Goal: Task Accomplishment & Management: Use online tool/utility

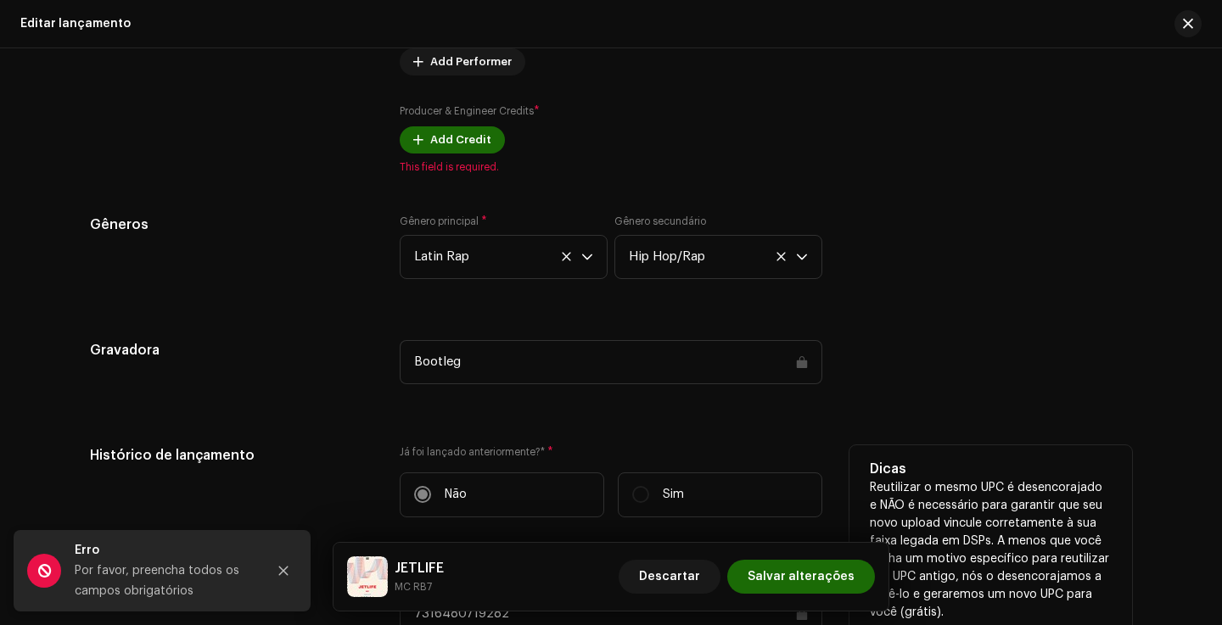
scroll to position [1820, 0]
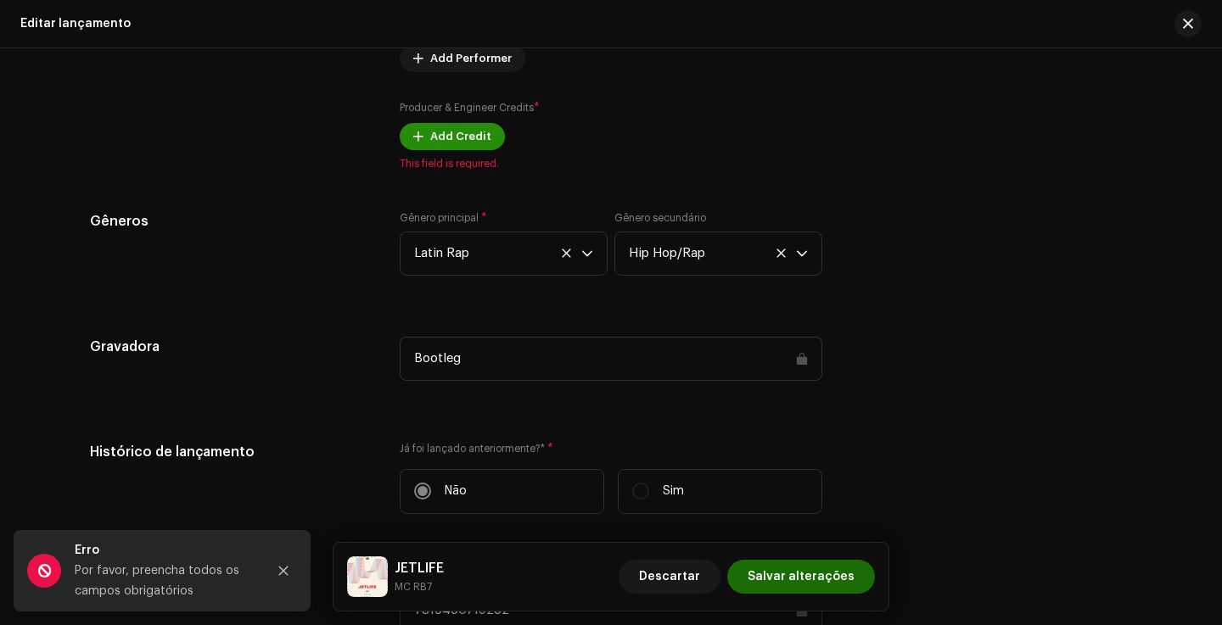
click at [444, 136] on span "Add Credit" at bounding box center [460, 137] width 61 height 34
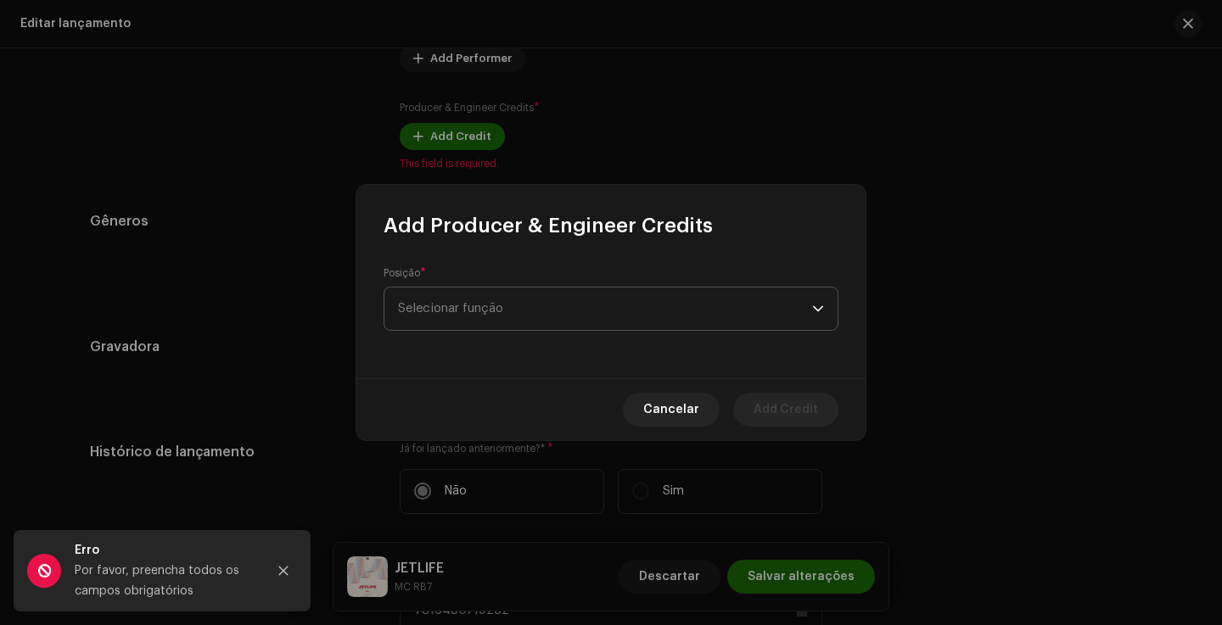
click at [522, 291] on span "Selecionar função" at bounding box center [605, 309] width 414 height 42
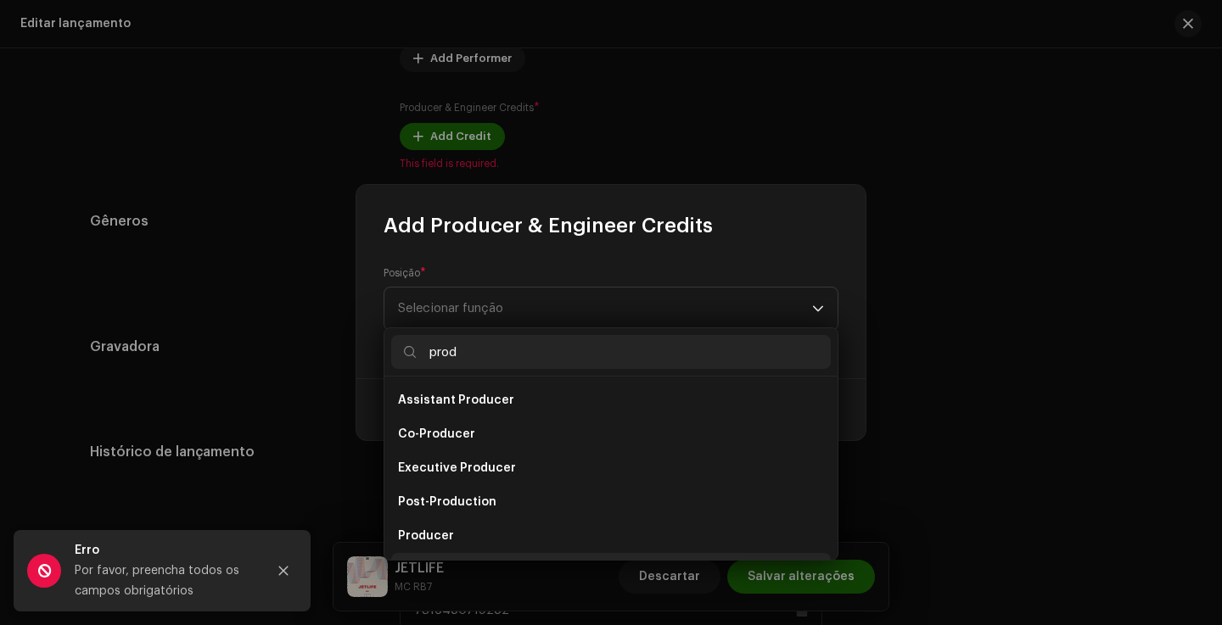
scroll to position [27, 0]
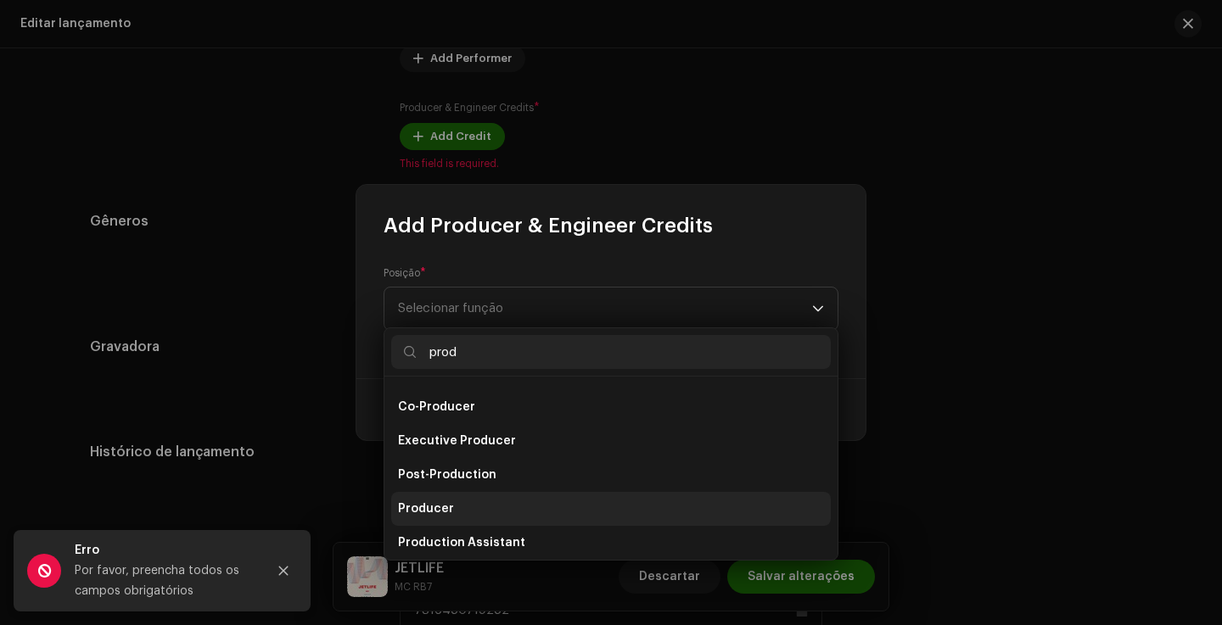
type input "prod"
click at [436, 516] on span "Producer" at bounding box center [426, 509] width 56 height 17
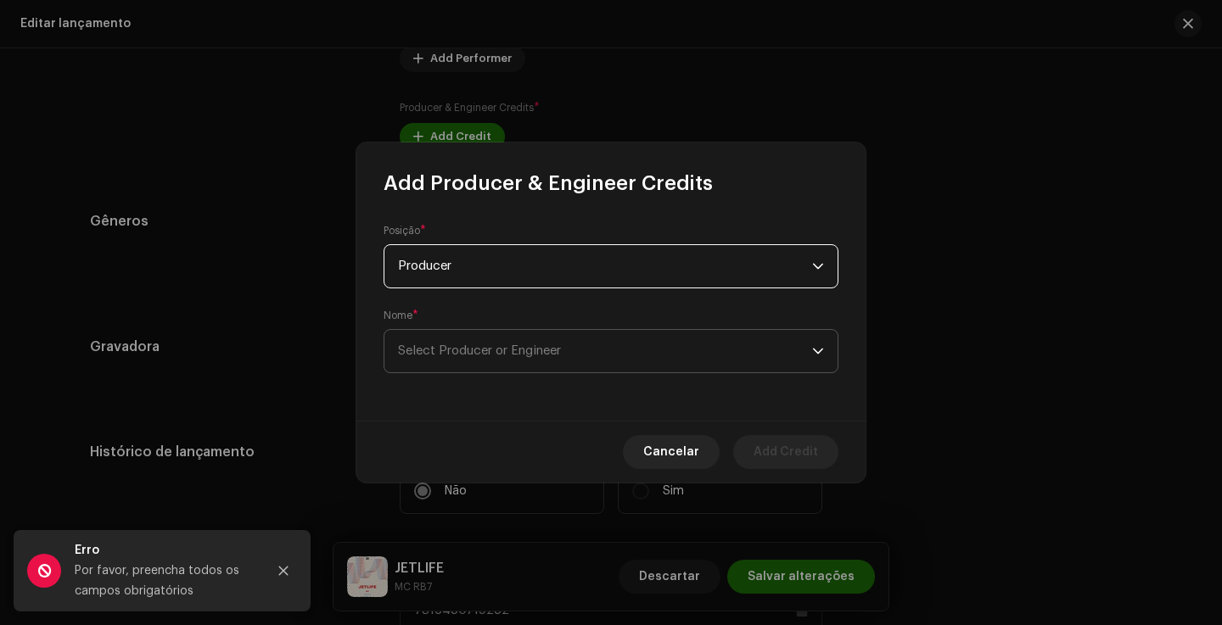
click at [489, 372] on span "Select Producer or Engineer" at bounding box center [605, 351] width 414 height 42
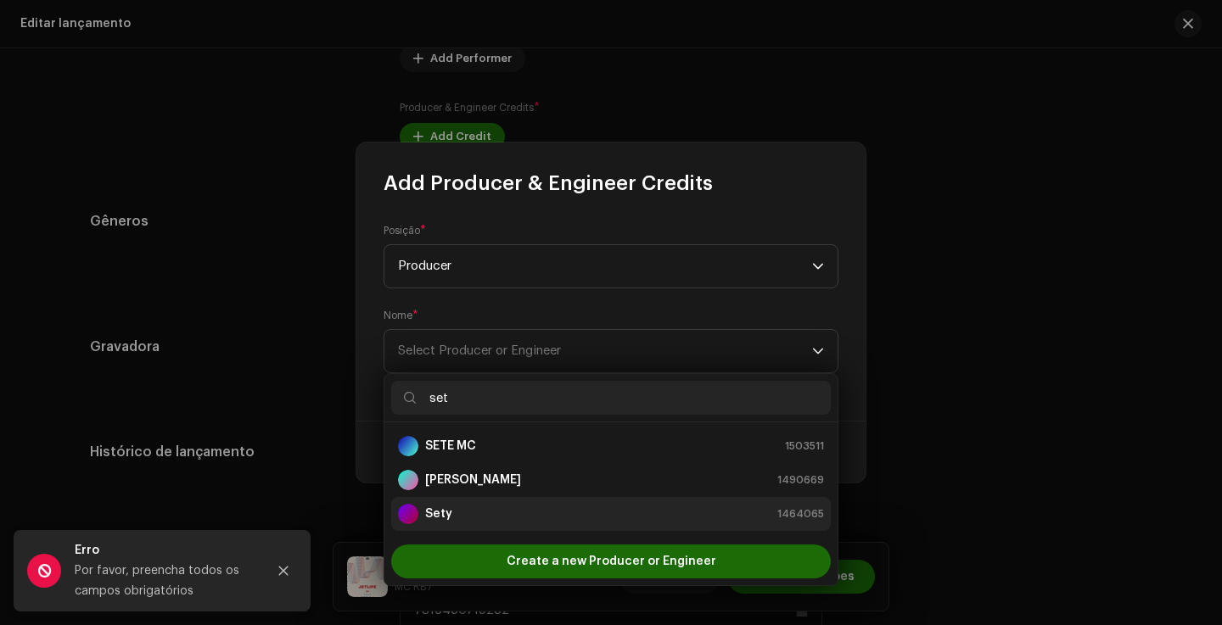
type input "set"
click at [498, 511] on div "Sety 1464065" at bounding box center [611, 514] width 426 height 20
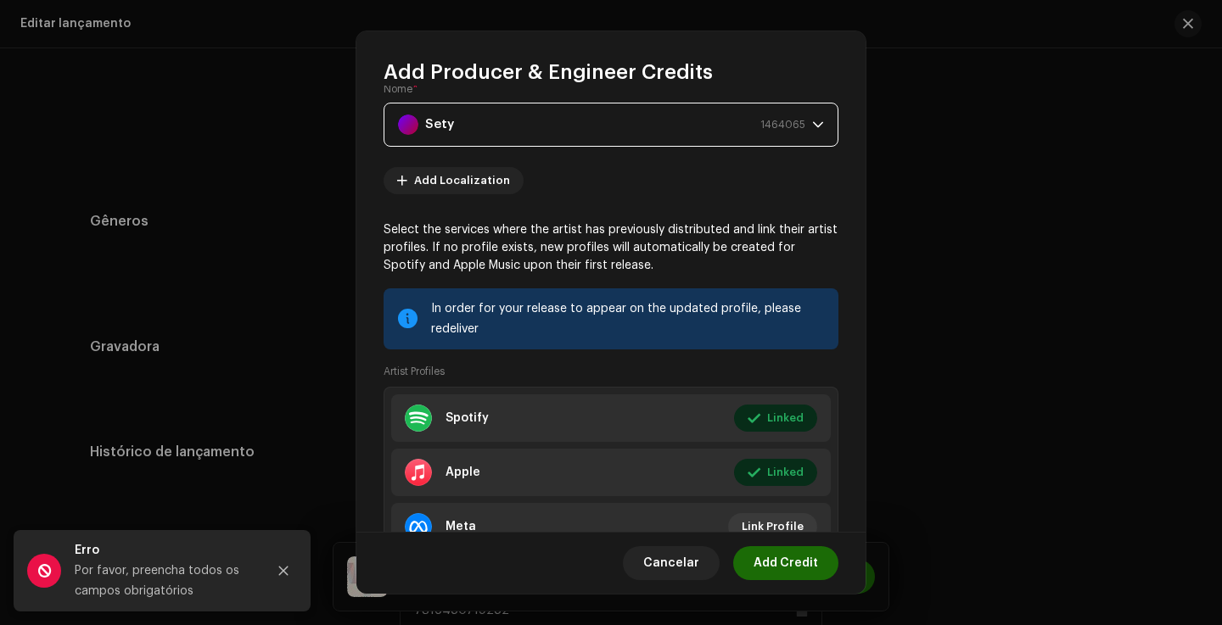
scroll to position [127, 0]
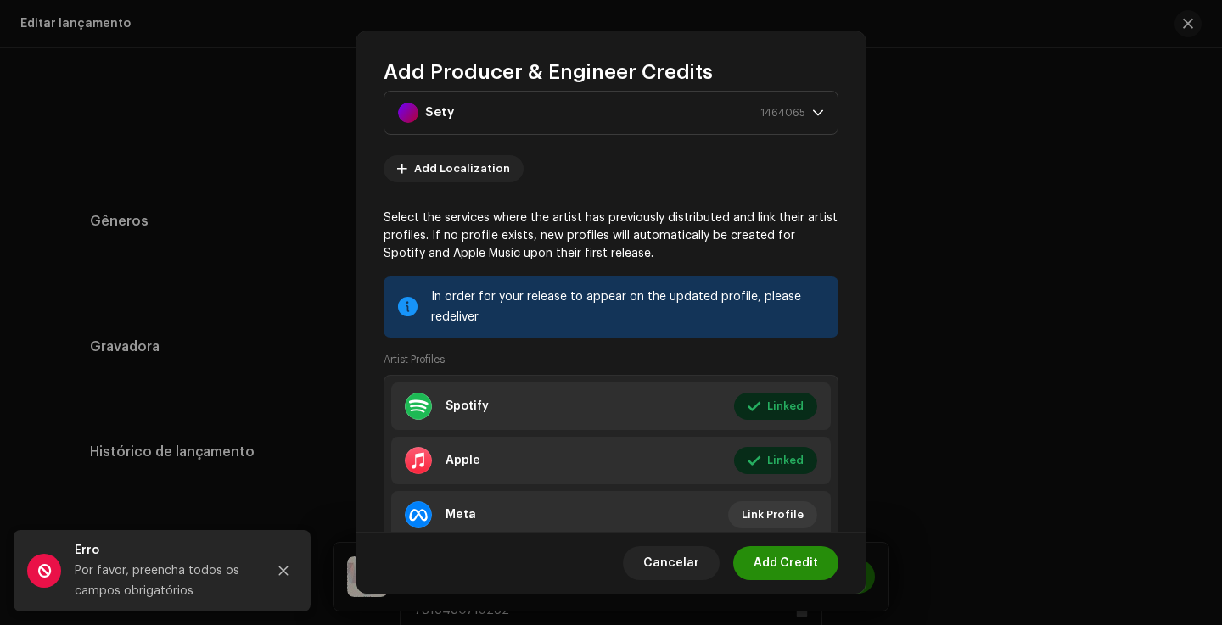
click at [814, 564] on span "Add Credit" at bounding box center [786, 564] width 64 height 34
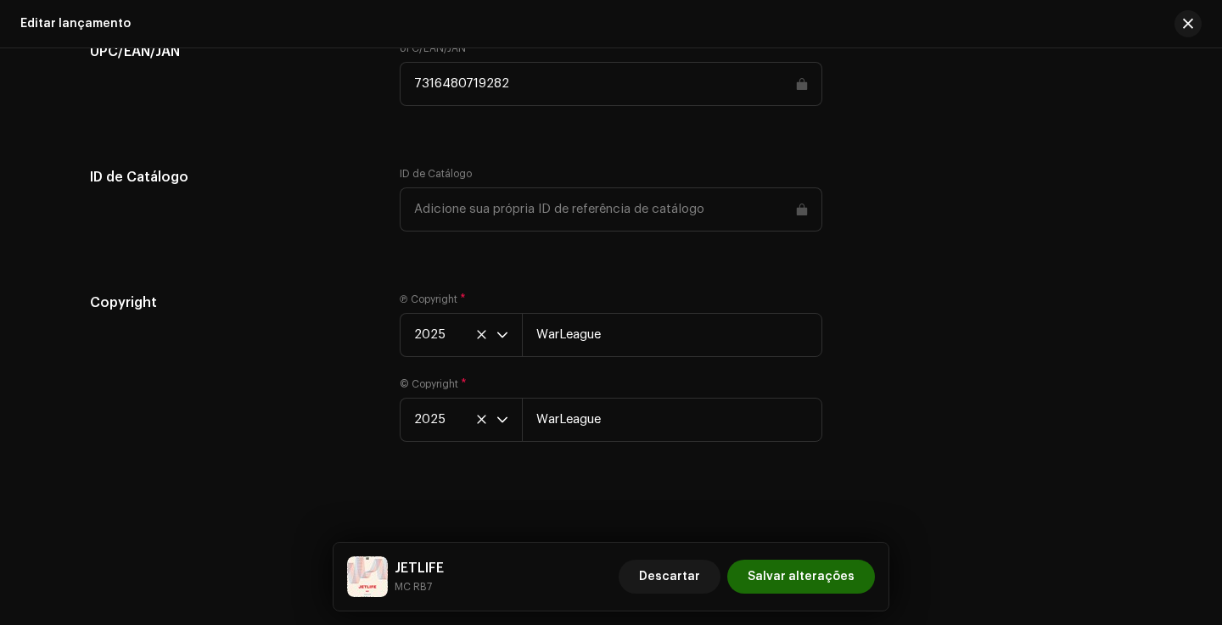
scroll to position [2397, 0]
click at [808, 586] on span "Salvar alterações" at bounding box center [801, 577] width 107 height 34
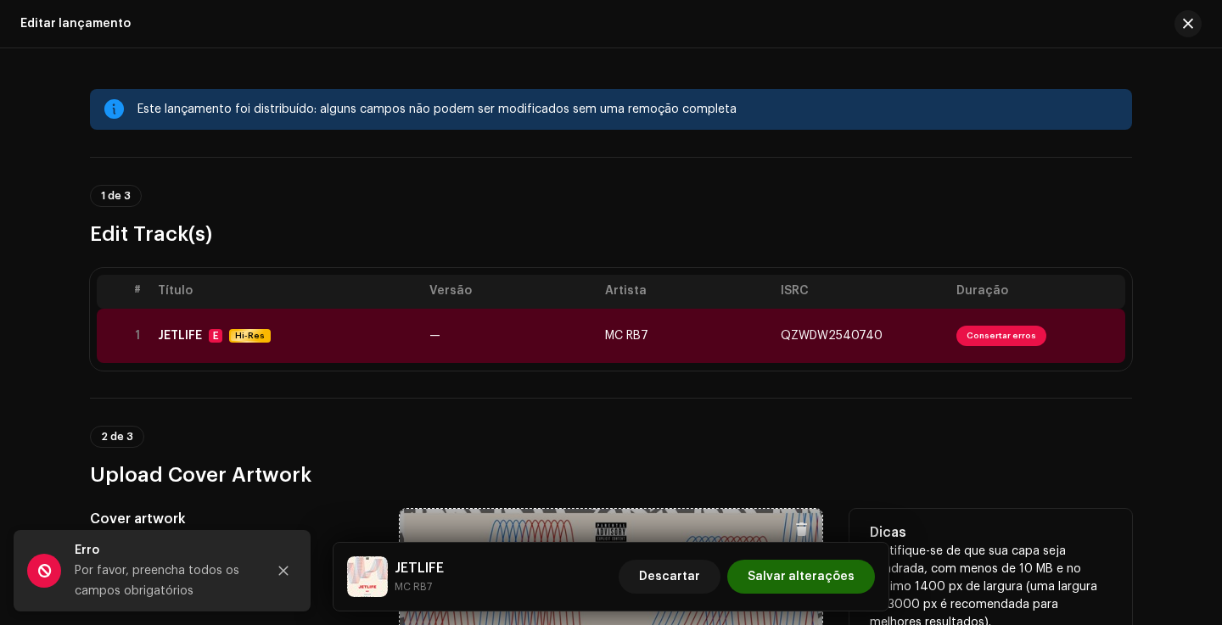
scroll to position [0, 0]
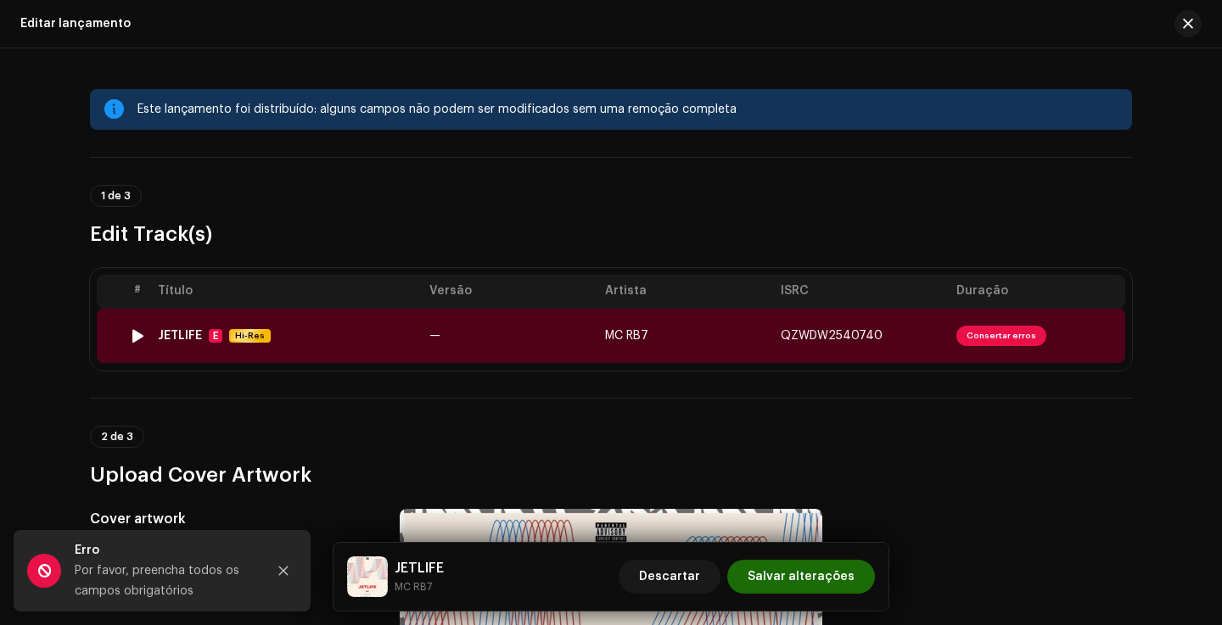
click at [749, 333] on td "MC RB7" at bounding box center [686, 336] width 176 height 54
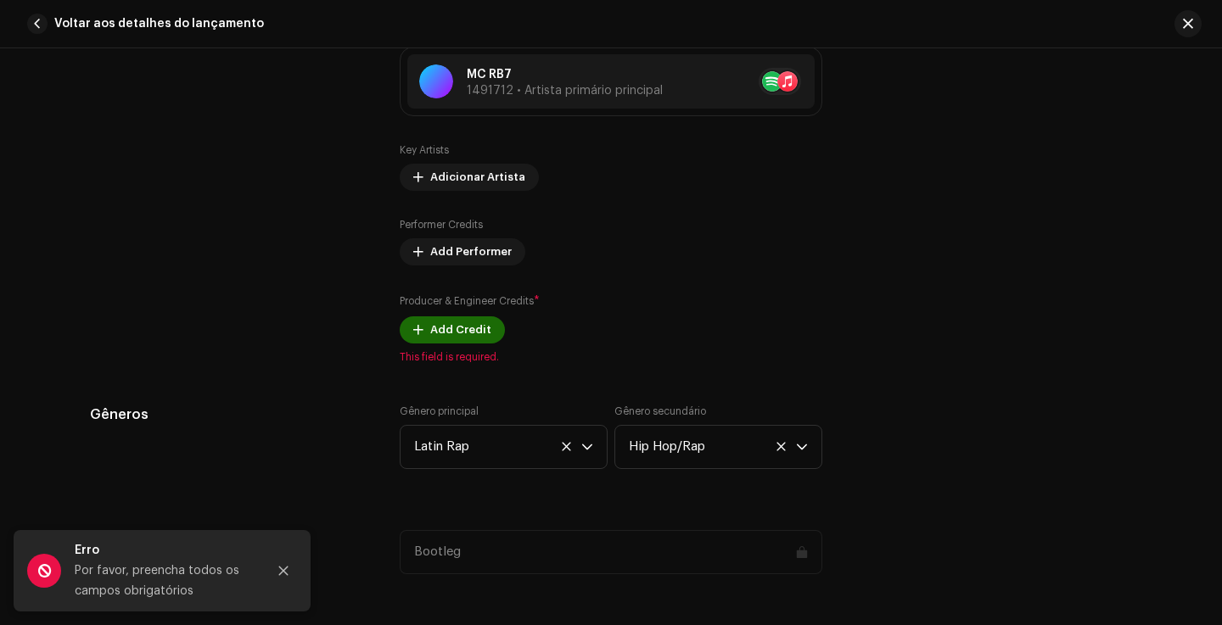
scroll to position [1222, 0]
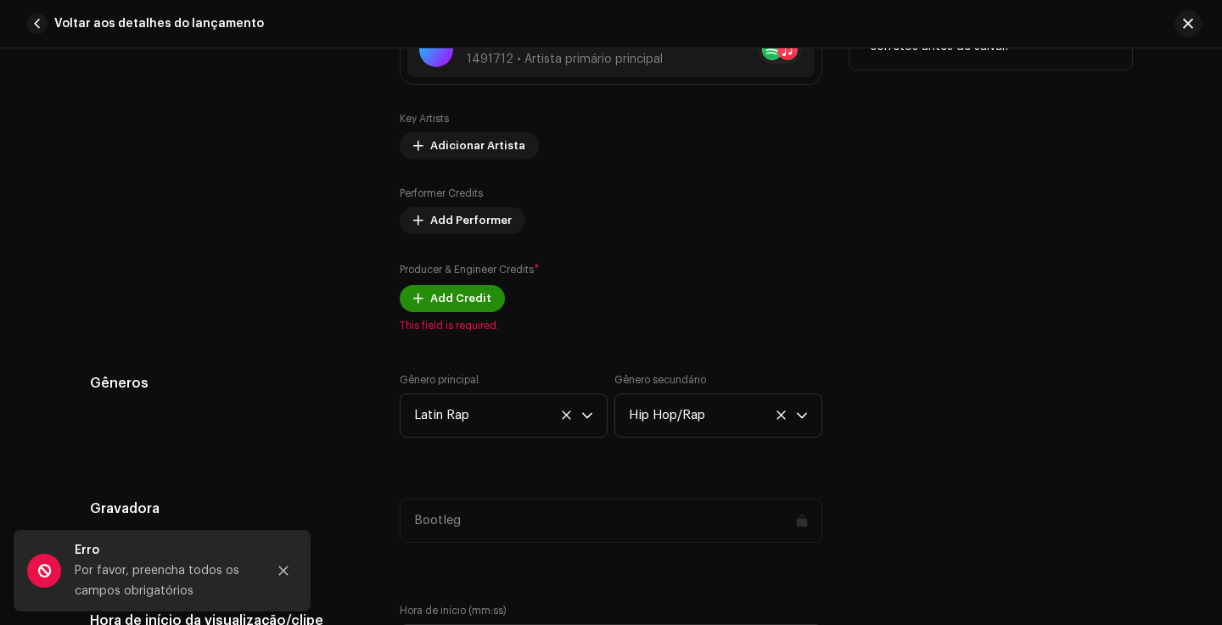
click at [448, 297] on span "Add Credit" at bounding box center [460, 299] width 61 height 34
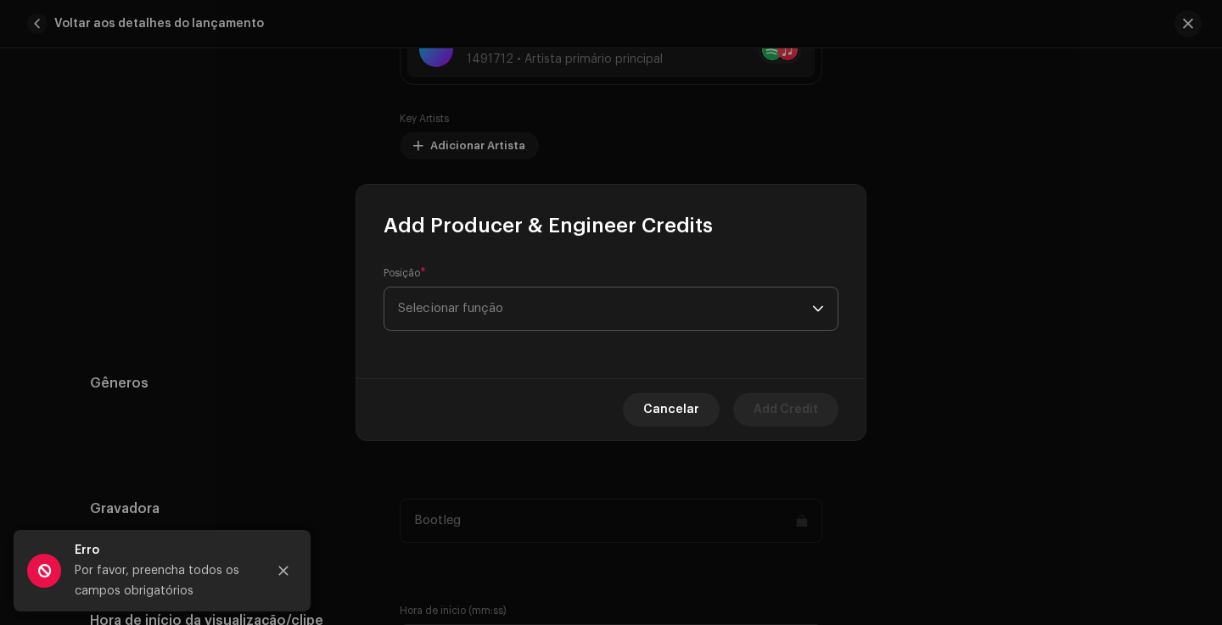
click at [522, 308] on span "Selecionar função" at bounding box center [605, 309] width 414 height 42
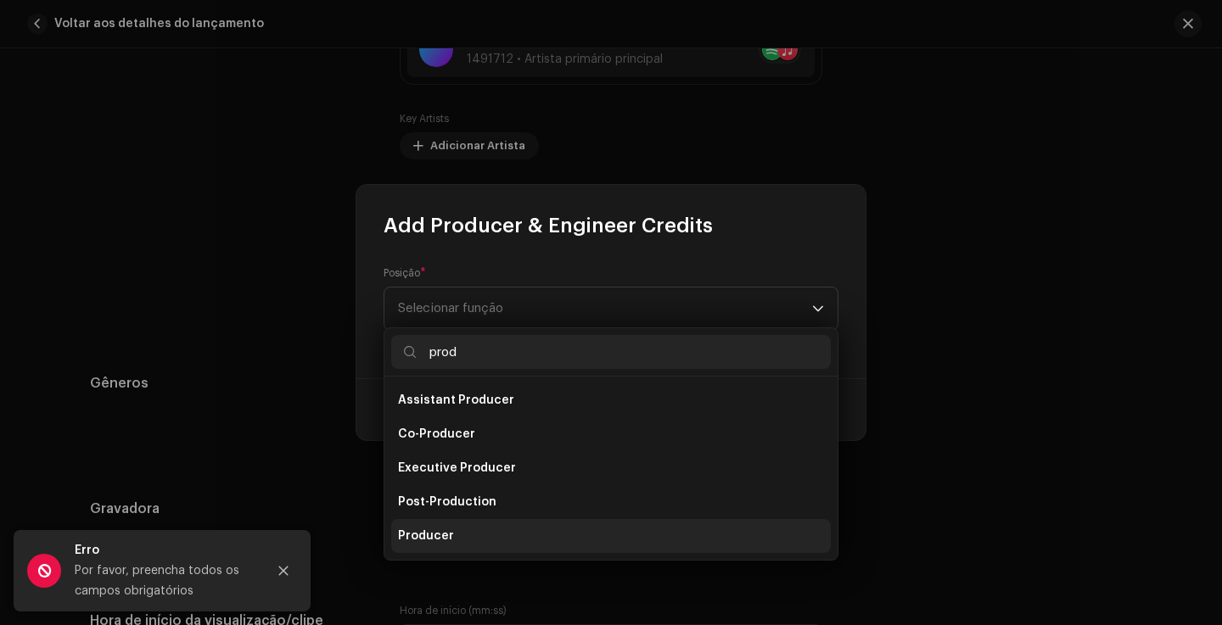
type input "prod"
click at [476, 537] on li "Producer" at bounding box center [611, 536] width 440 height 34
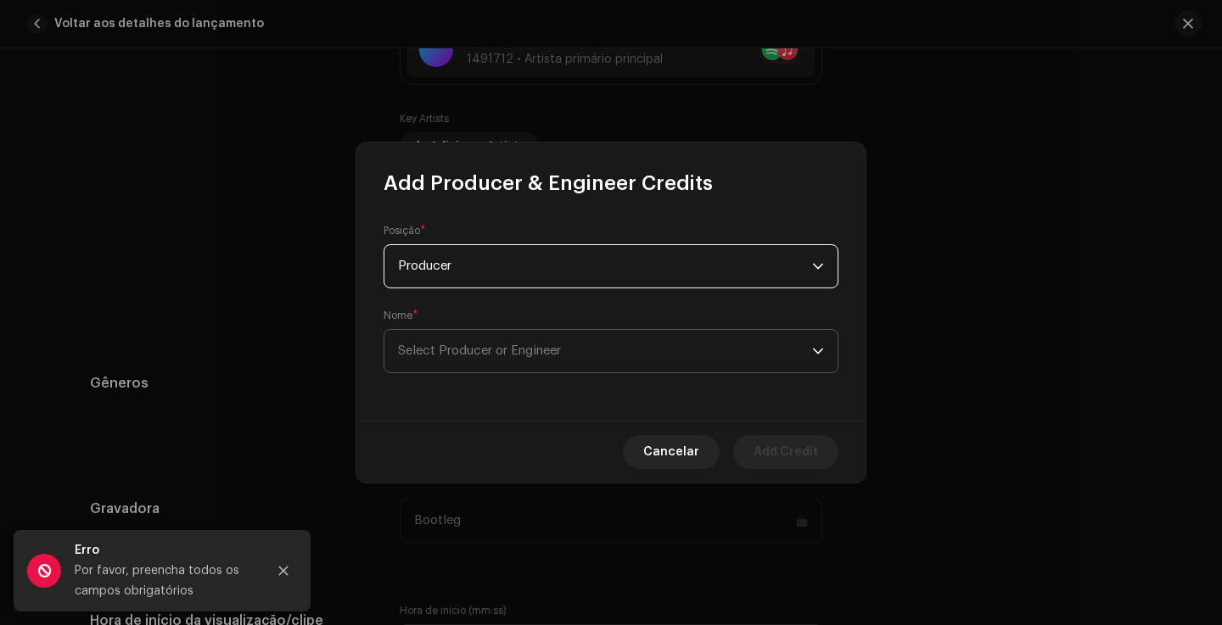
click at [510, 344] on span "Select Producer or Engineer" at bounding box center [605, 351] width 414 height 42
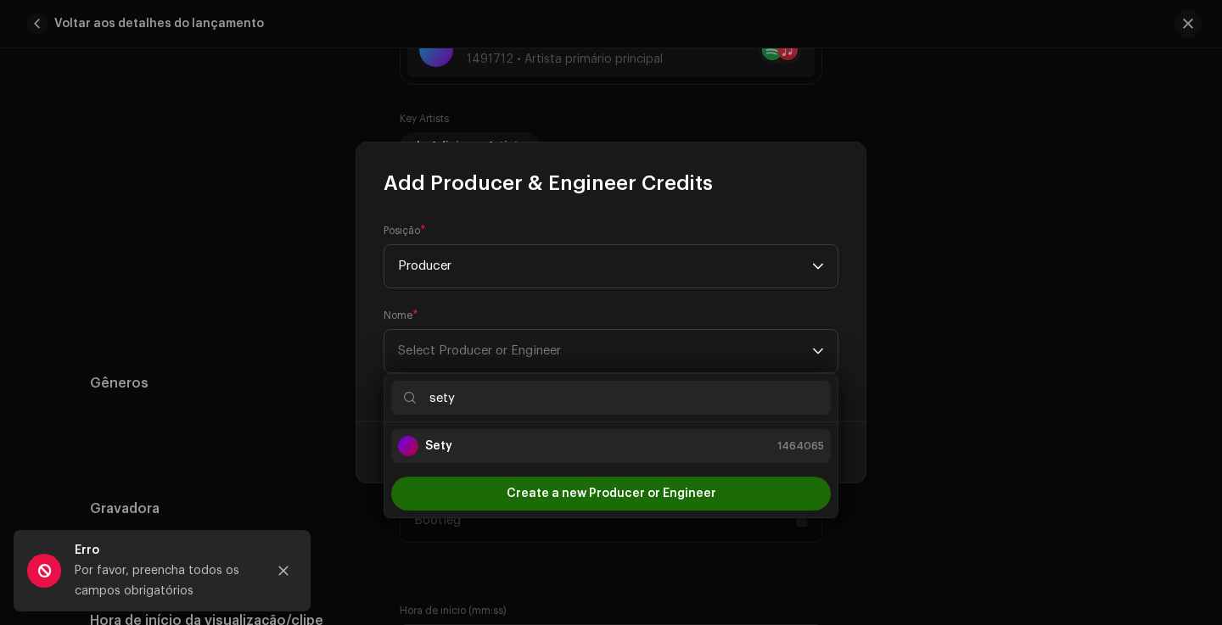
type input "sety"
click at [494, 437] on div "Sety 1464065" at bounding box center [611, 446] width 426 height 20
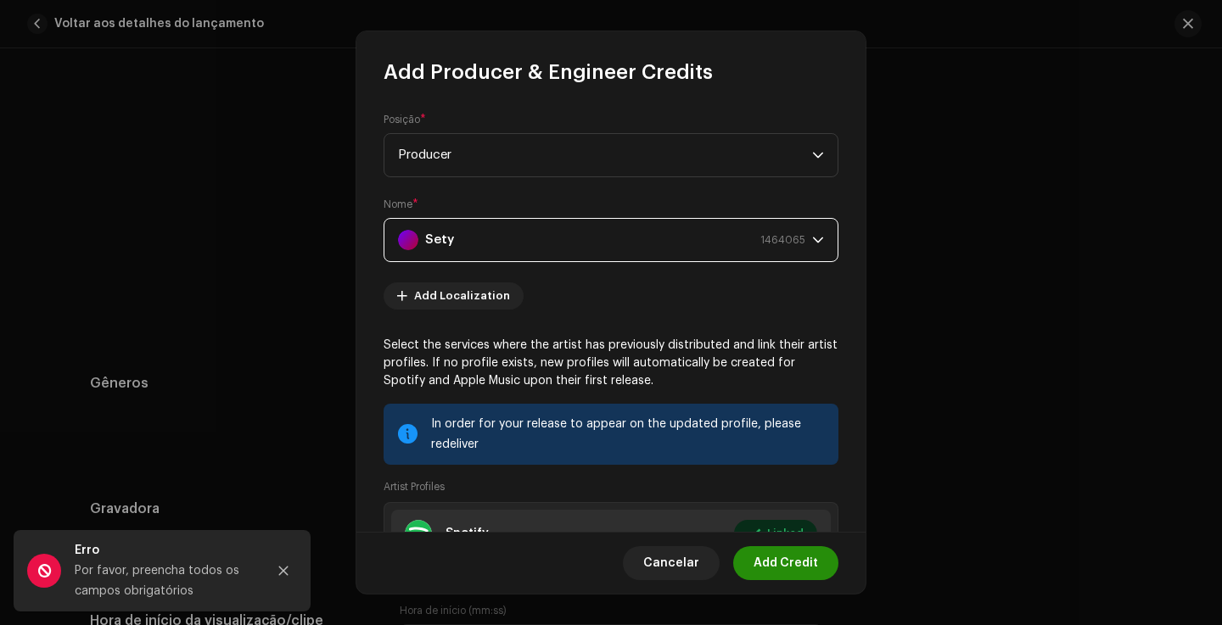
click at [801, 559] on span "Add Credit" at bounding box center [786, 564] width 64 height 34
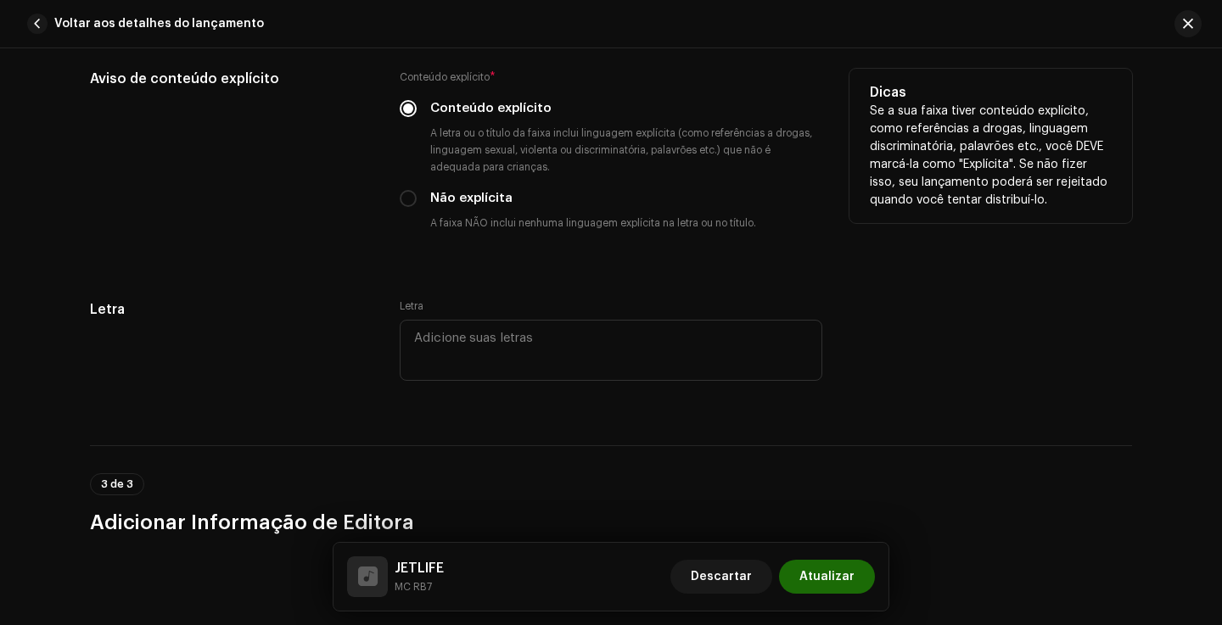
scroll to position [2982, 0]
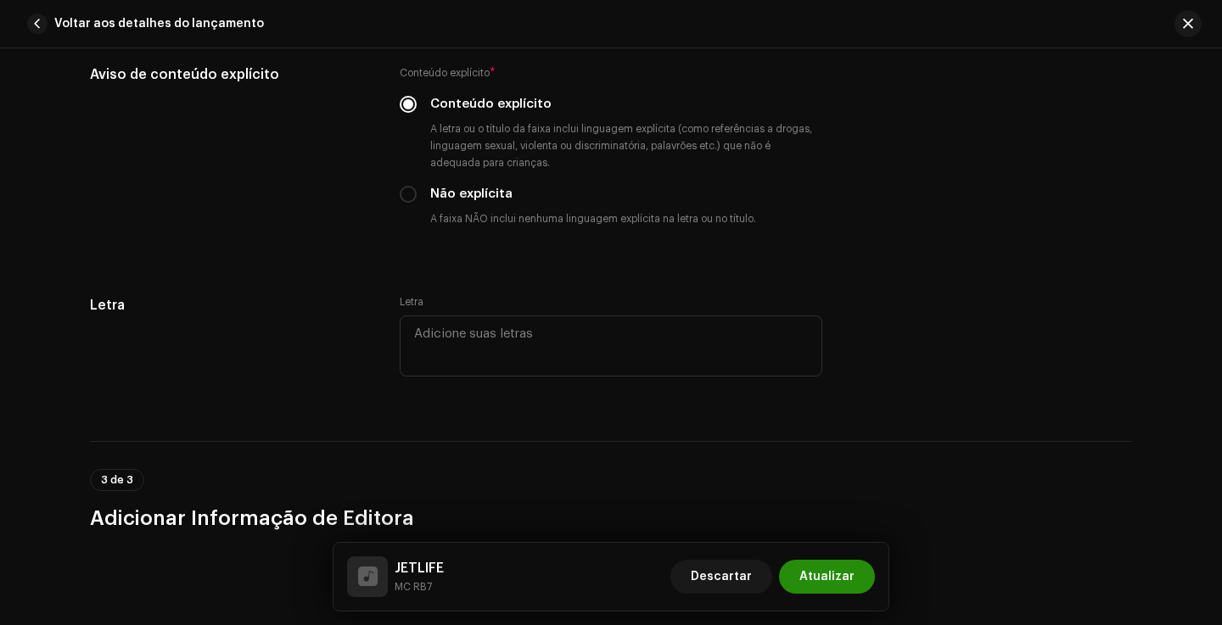
click at [860, 584] on button "Atualizar" at bounding box center [827, 577] width 96 height 34
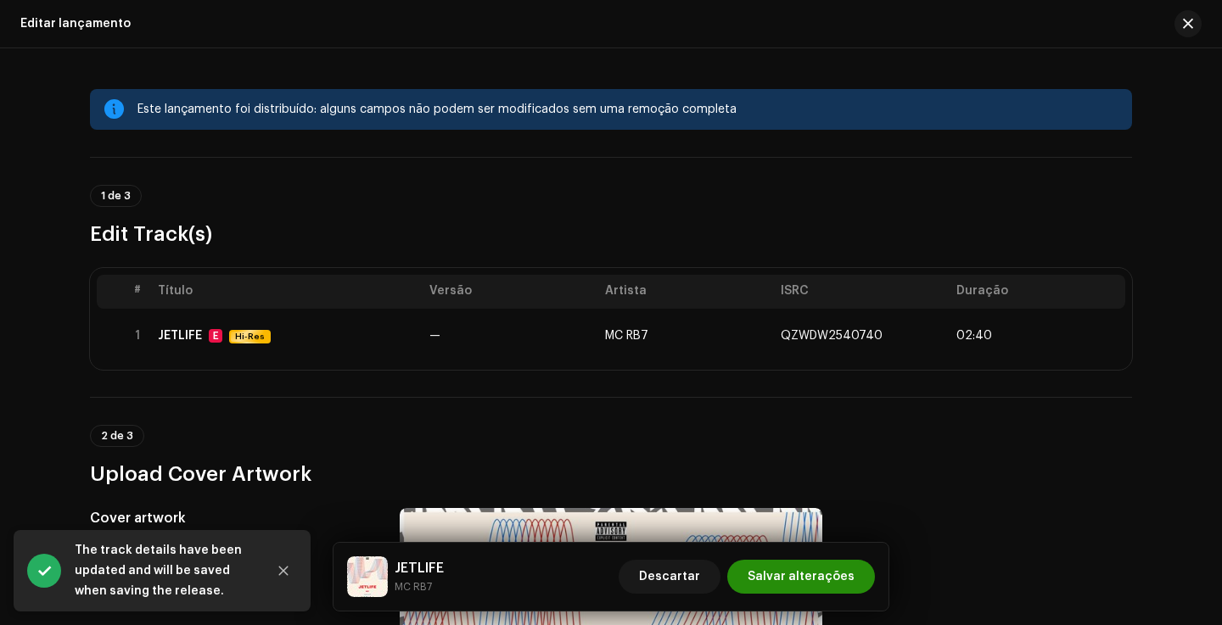
click at [822, 573] on span "Salvar alterações" at bounding box center [801, 577] width 107 height 34
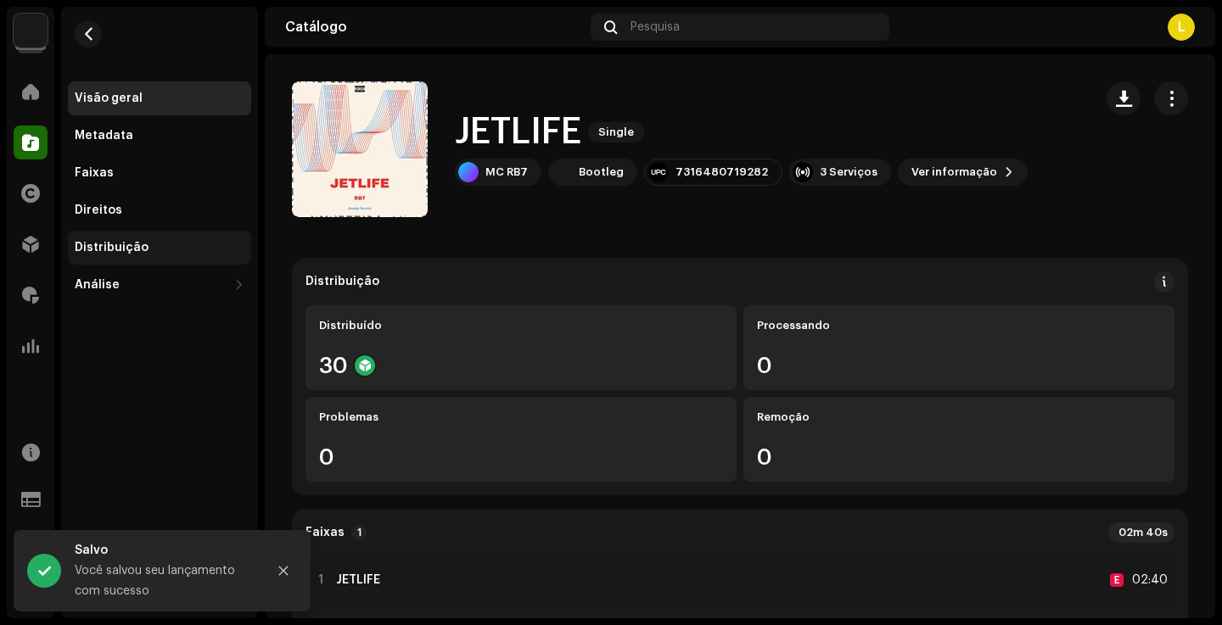
click at [148, 235] on div "Distribuição" at bounding box center [159, 248] width 183 height 34
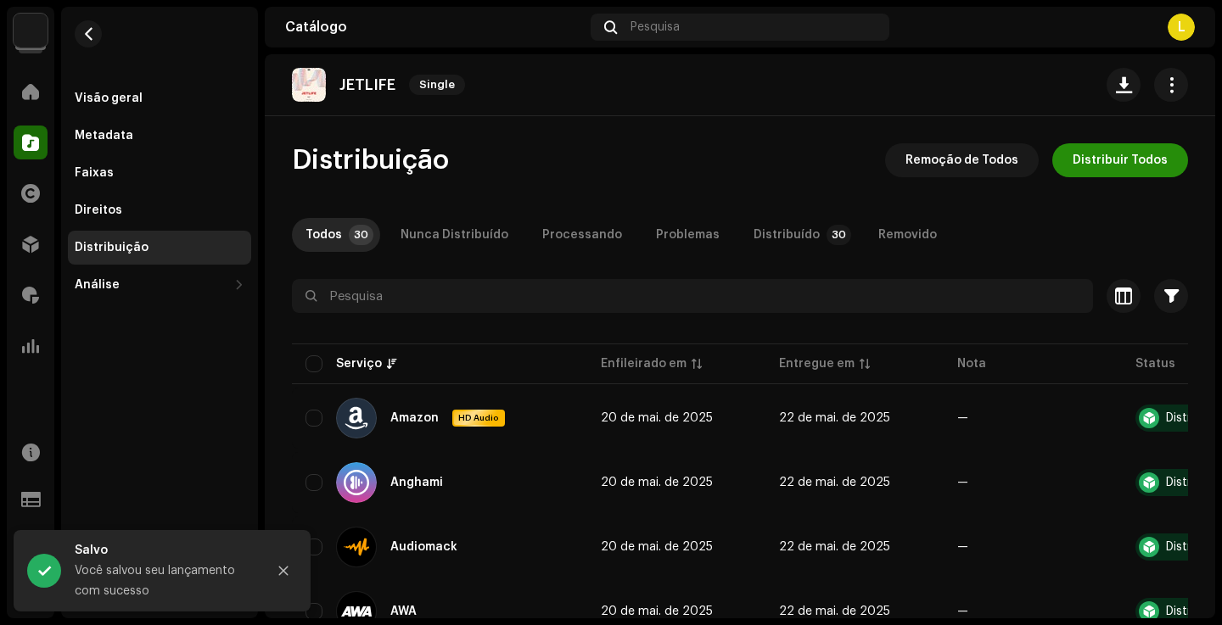
click at [1108, 156] on span "Distribuir Todos" at bounding box center [1120, 160] width 95 height 34
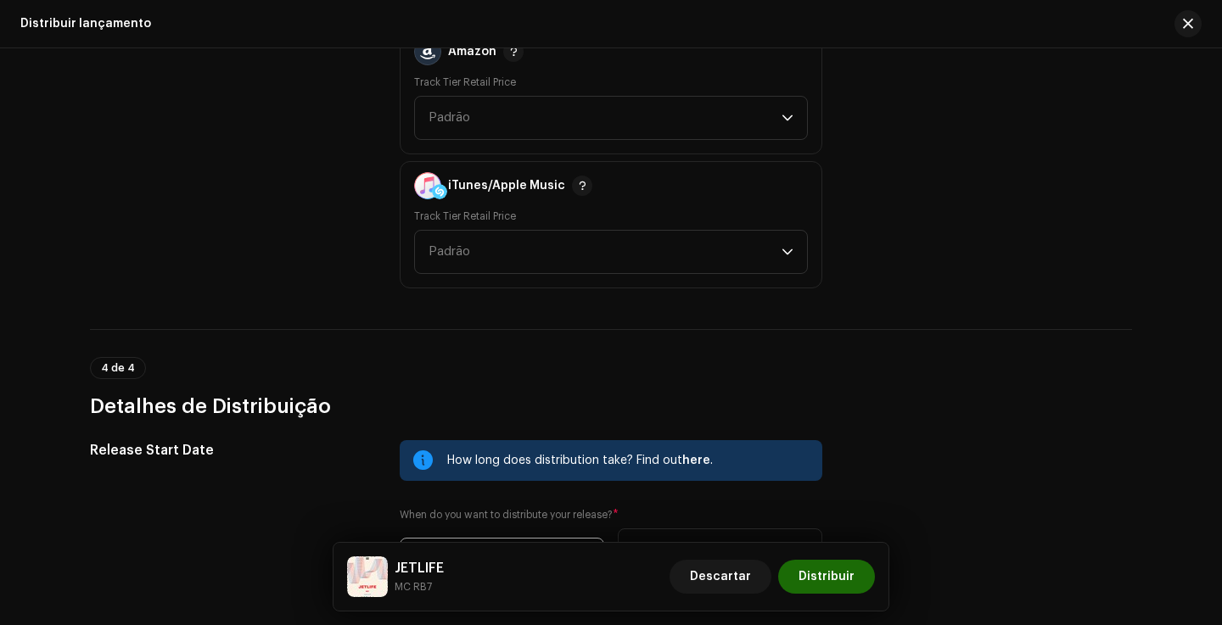
scroll to position [2639, 0]
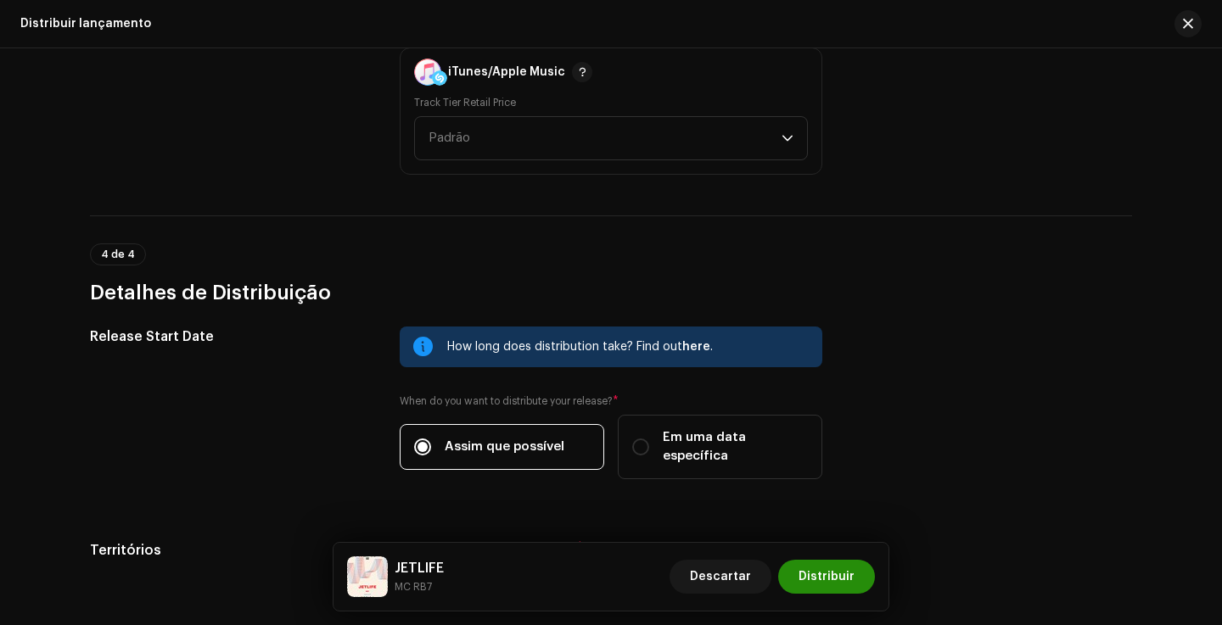
click at [839, 590] on span "Distribuir" at bounding box center [827, 577] width 56 height 34
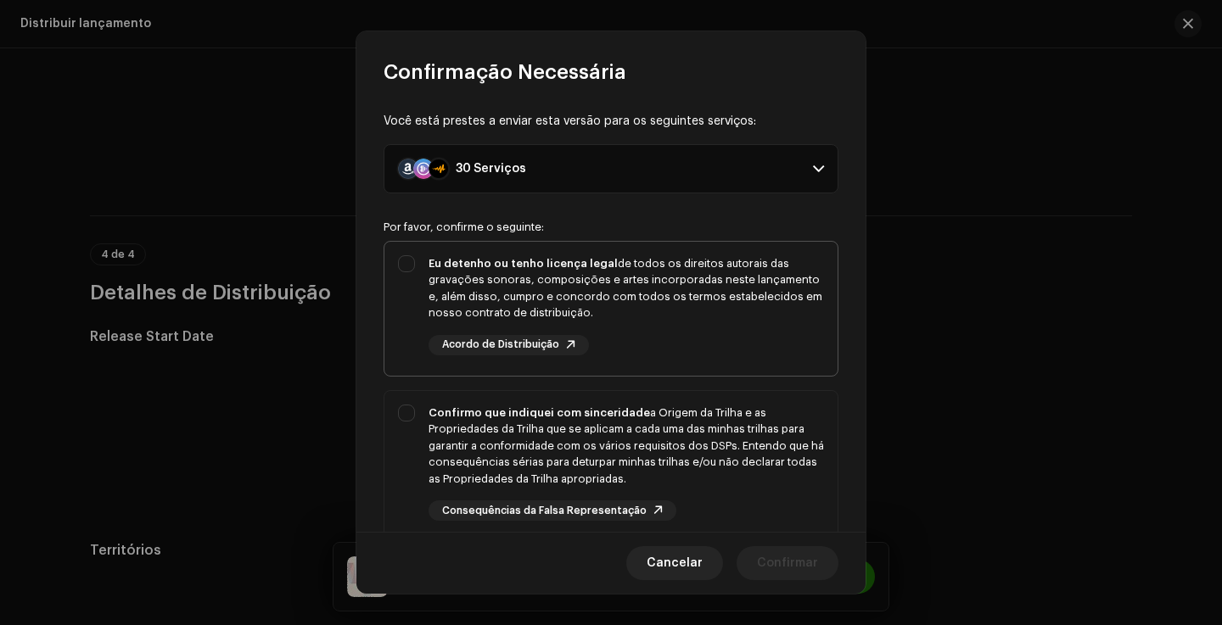
click at [686, 318] on div "Eu detenho ou tenho licença legal de todos os direitos autorais das gravações s…" at bounding box center [626, 288] width 395 height 66
checkbox input "true"
click at [715, 491] on div "Confirmo que indiquei com sinceridade a Origem da Trilha e as Propriedades da T…" at bounding box center [626, 463] width 395 height 117
checkbox input "true"
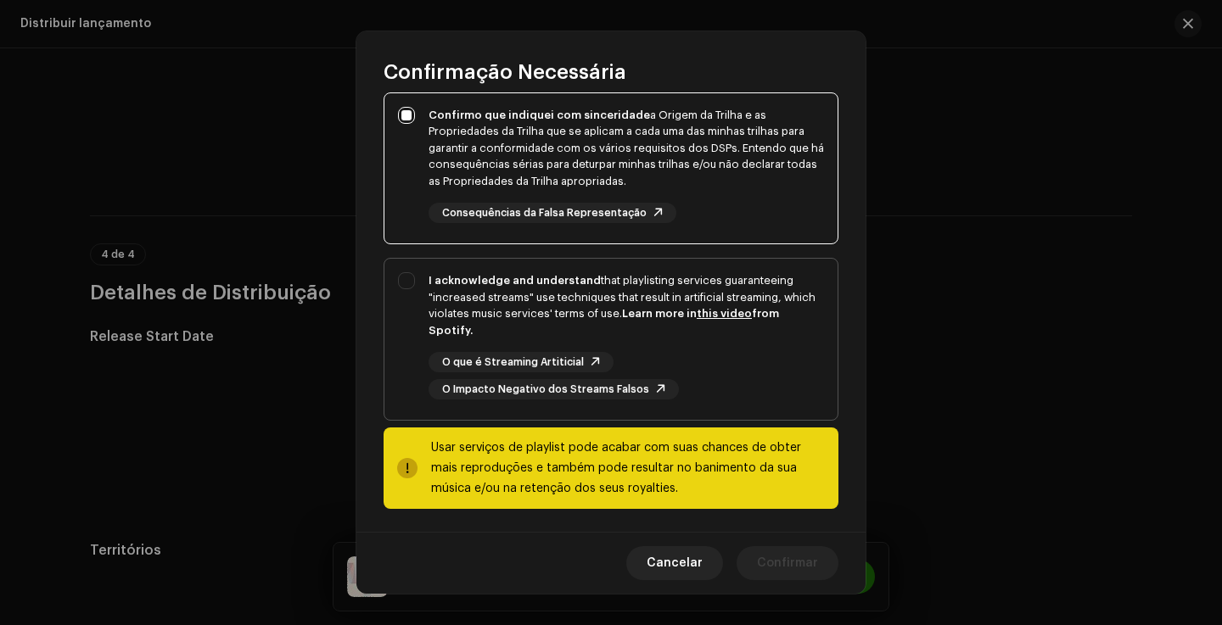
scroll to position [297, 0]
click at [754, 361] on div "O que é Streaming Artiticial O Impacto Negativo dos Streams Falsos" at bounding box center [626, 377] width 395 height 48
checkbox input "true"
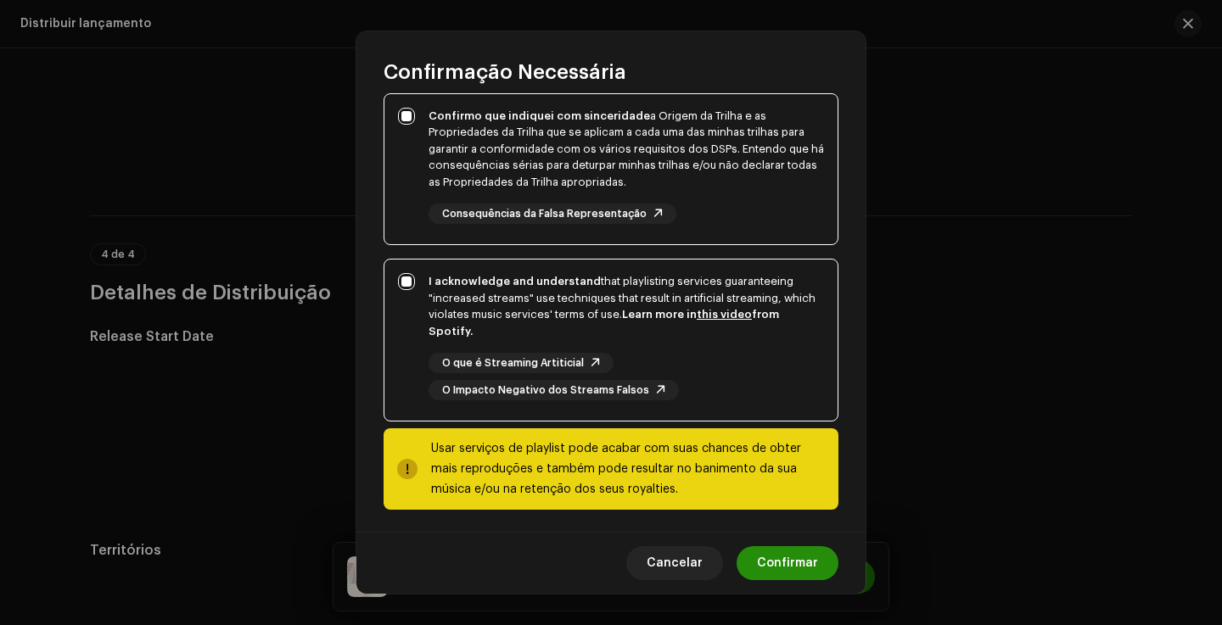
click at [780, 569] on span "Confirmar" at bounding box center [787, 564] width 61 height 34
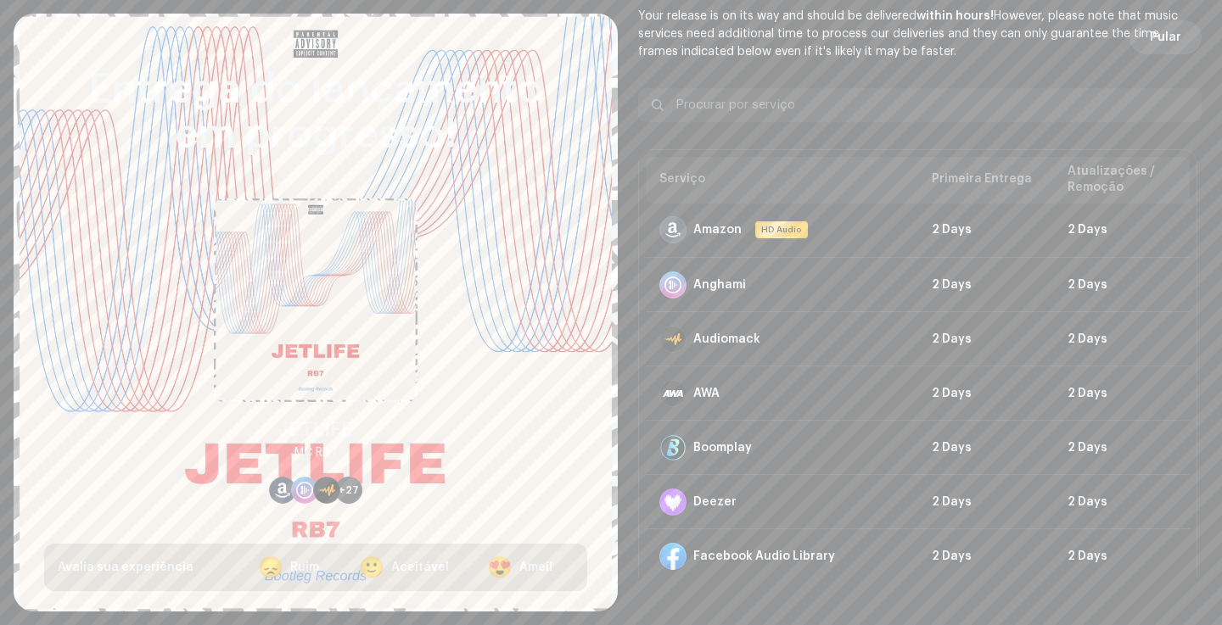
click at [1164, 44] on span "Pular" at bounding box center [1165, 37] width 31 height 34
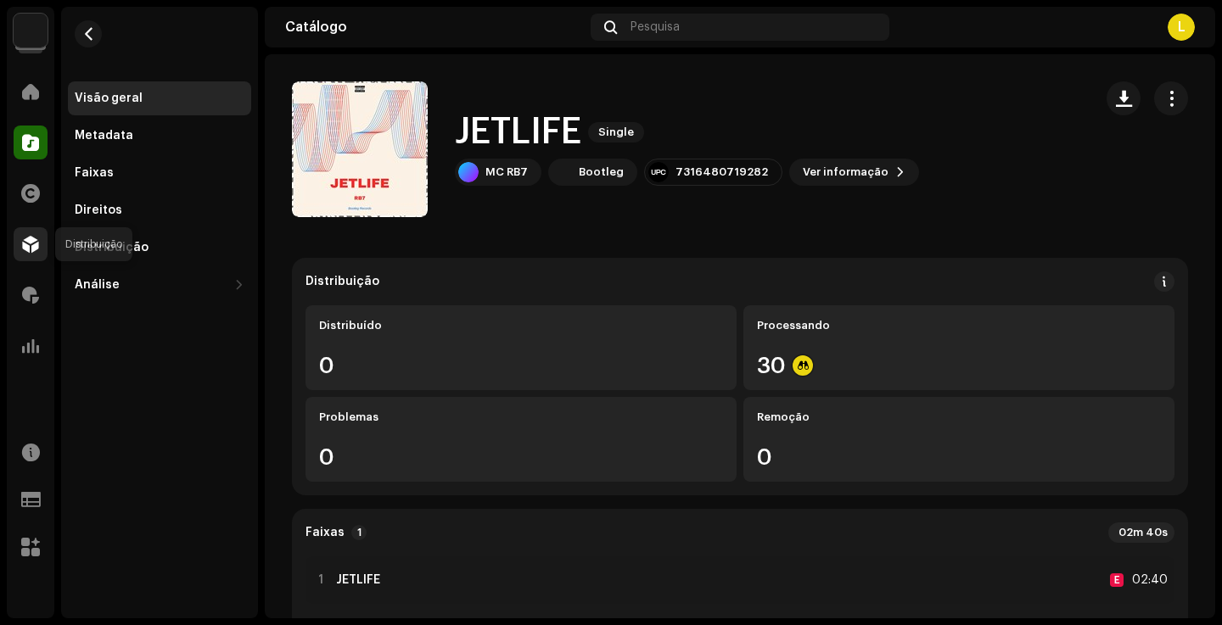
click at [33, 239] on span at bounding box center [30, 245] width 17 height 14
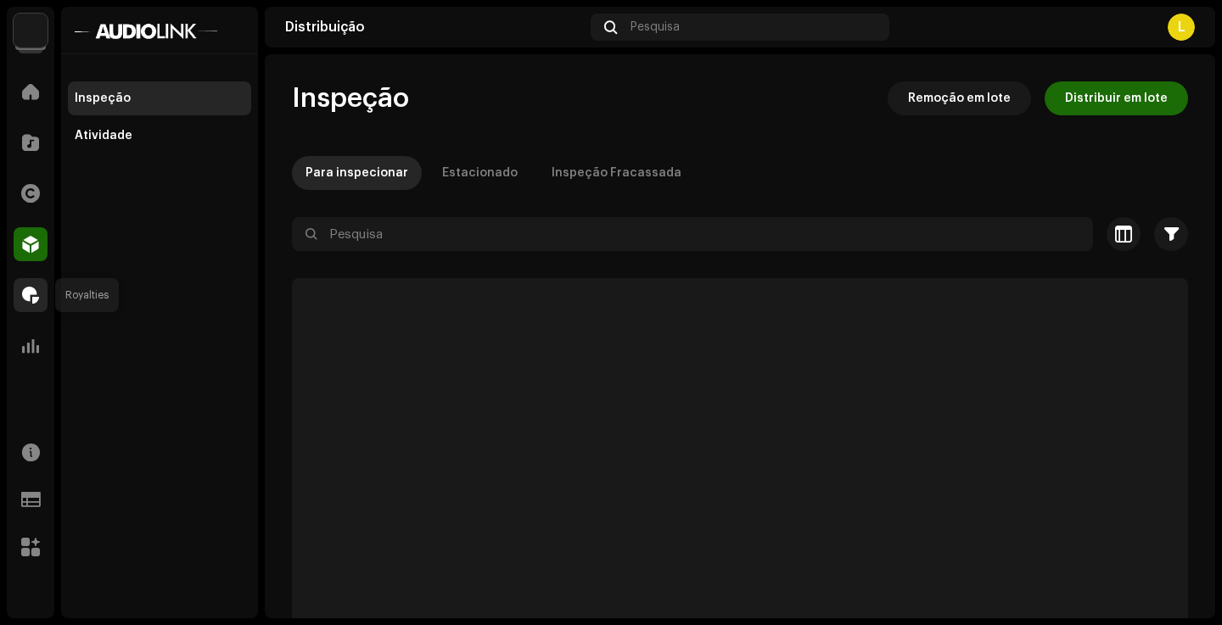
click at [30, 302] on span at bounding box center [30, 296] width 17 height 14
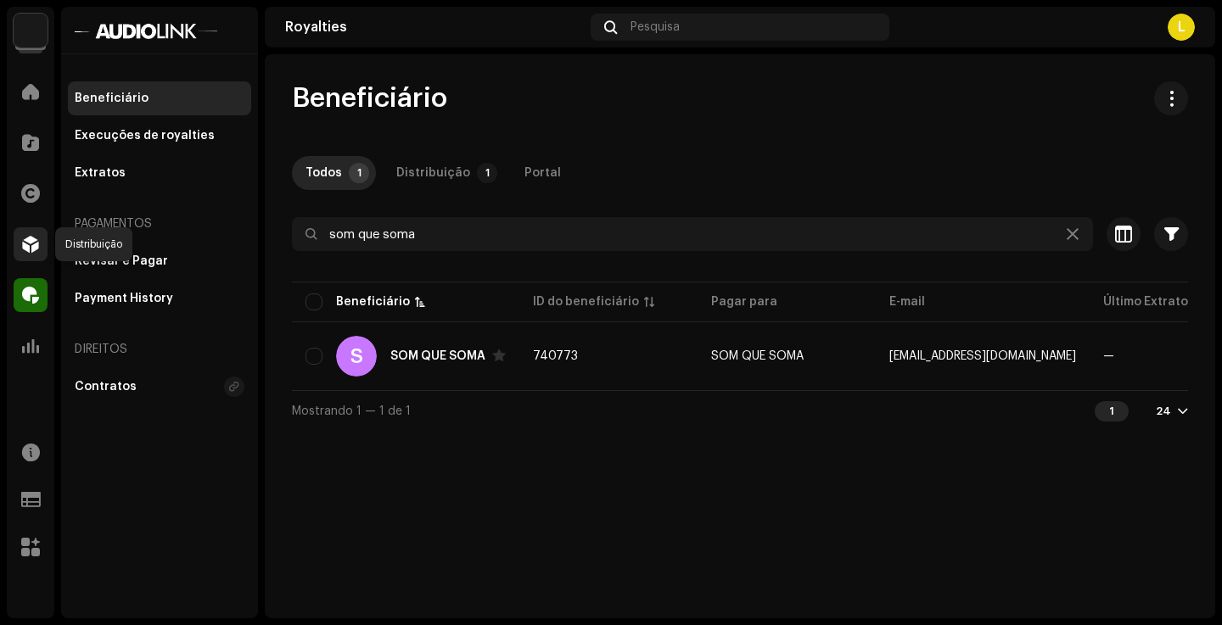
click at [32, 234] on div at bounding box center [31, 244] width 34 height 34
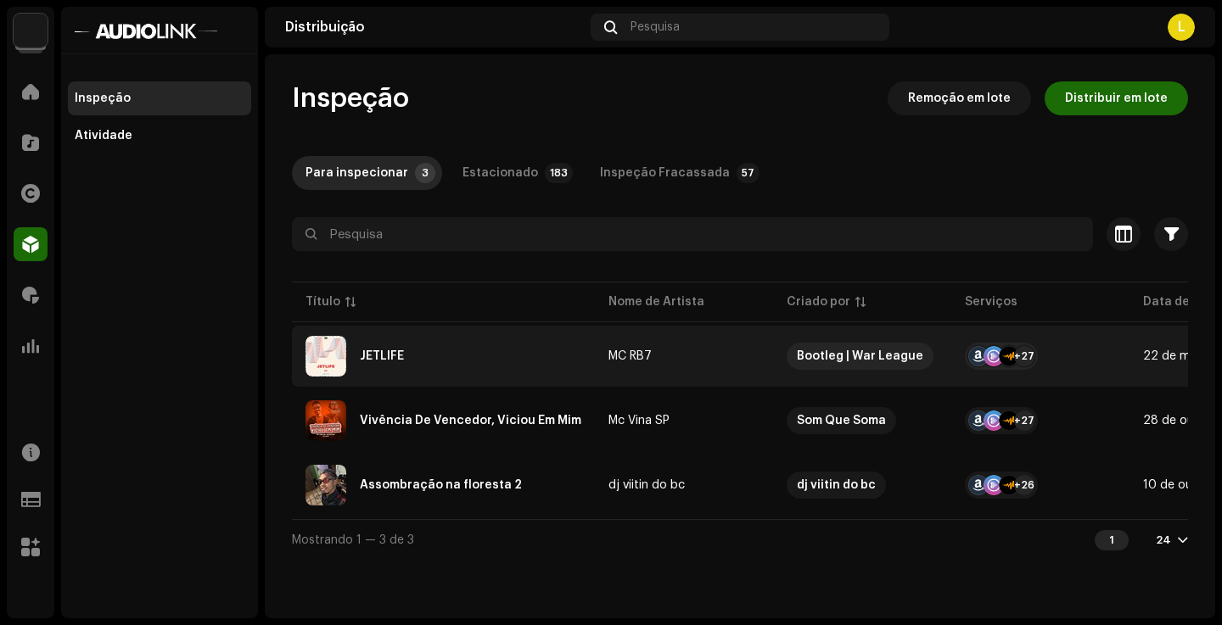
click at [467, 368] on div "JETLIFE" at bounding box center [444, 356] width 276 height 41
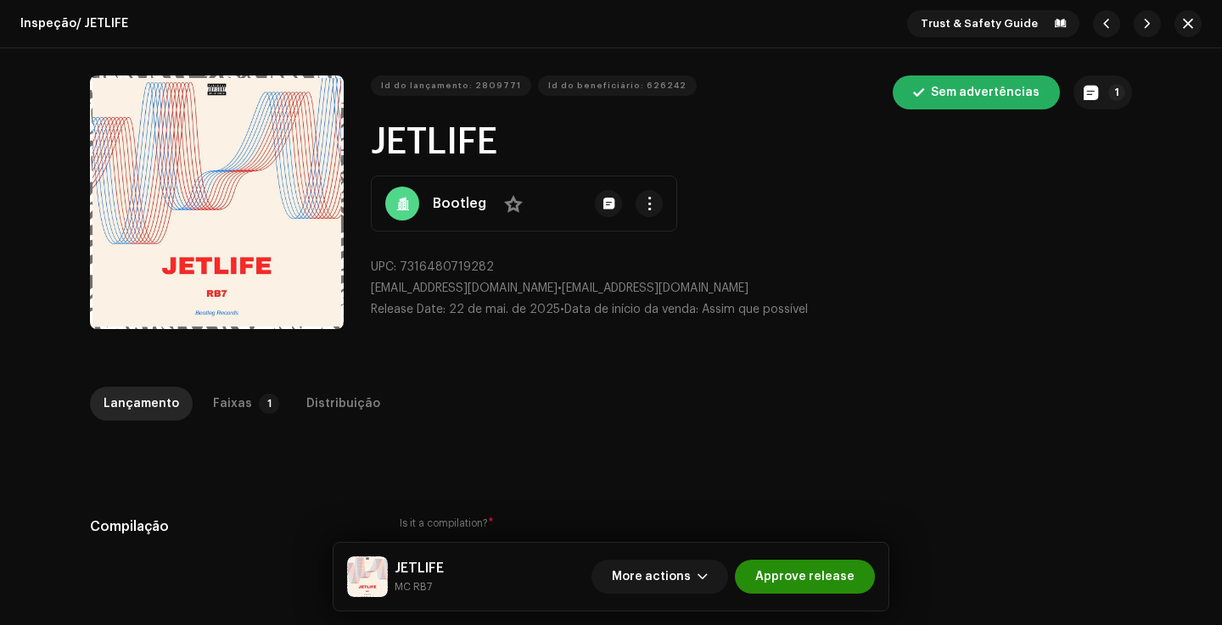
click at [826, 582] on span "Approve release" at bounding box center [804, 577] width 99 height 34
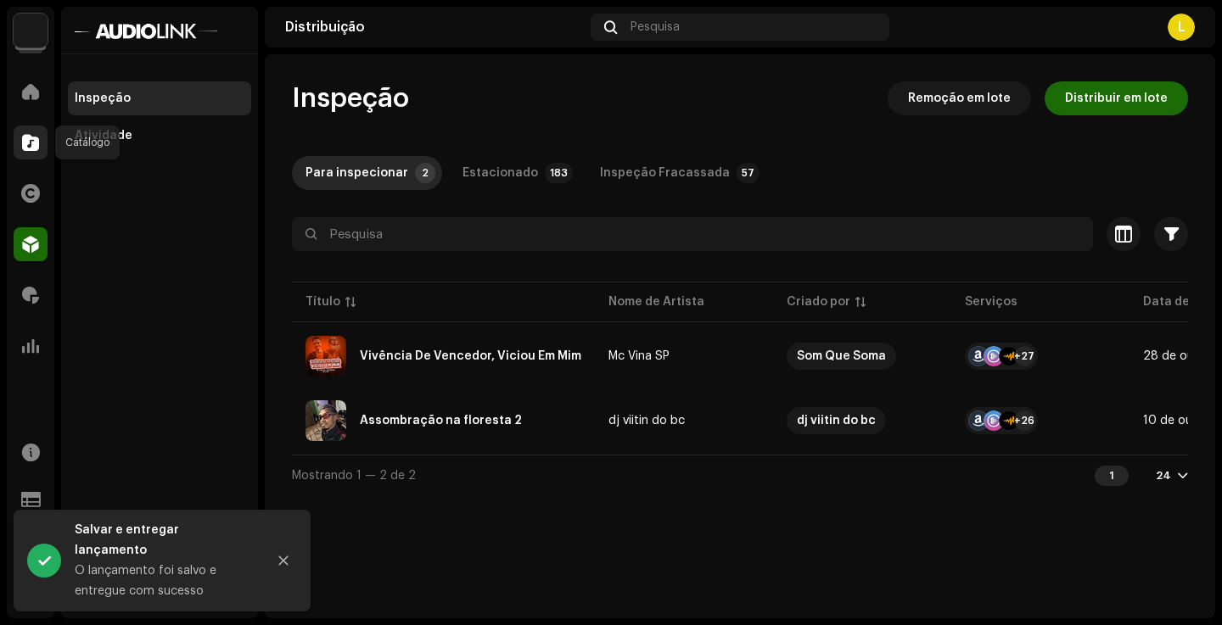
click at [25, 149] on span at bounding box center [30, 143] width 17 height 14
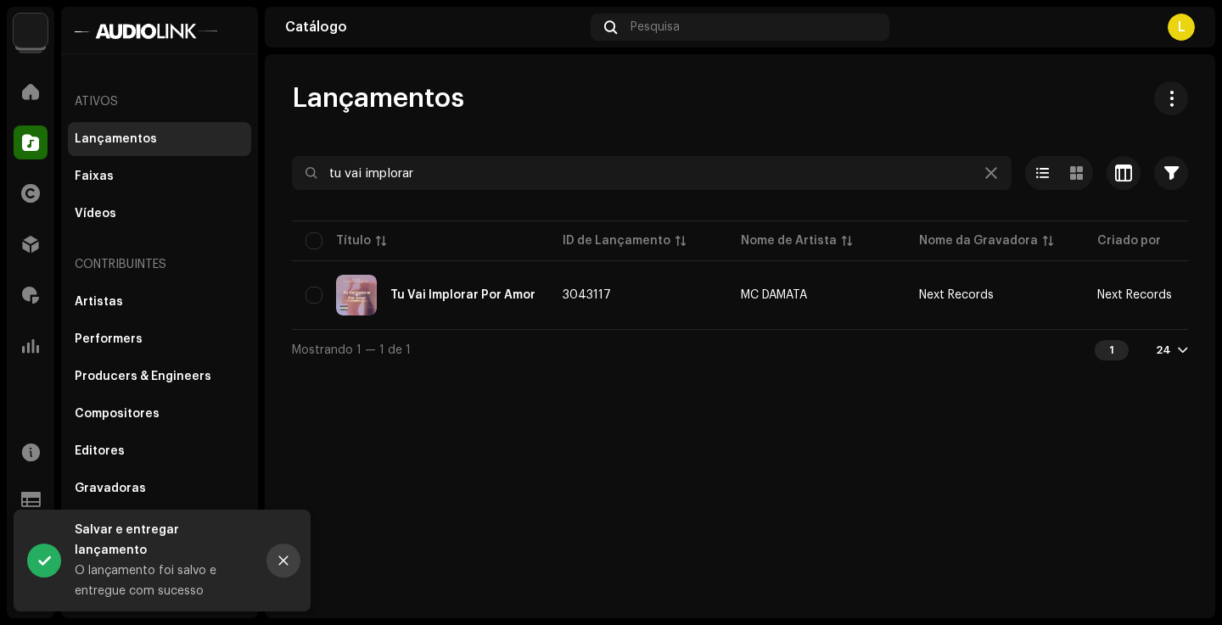
click at [278, 563] on button "Close" at bounding box center [283, 561] width 34 height 34
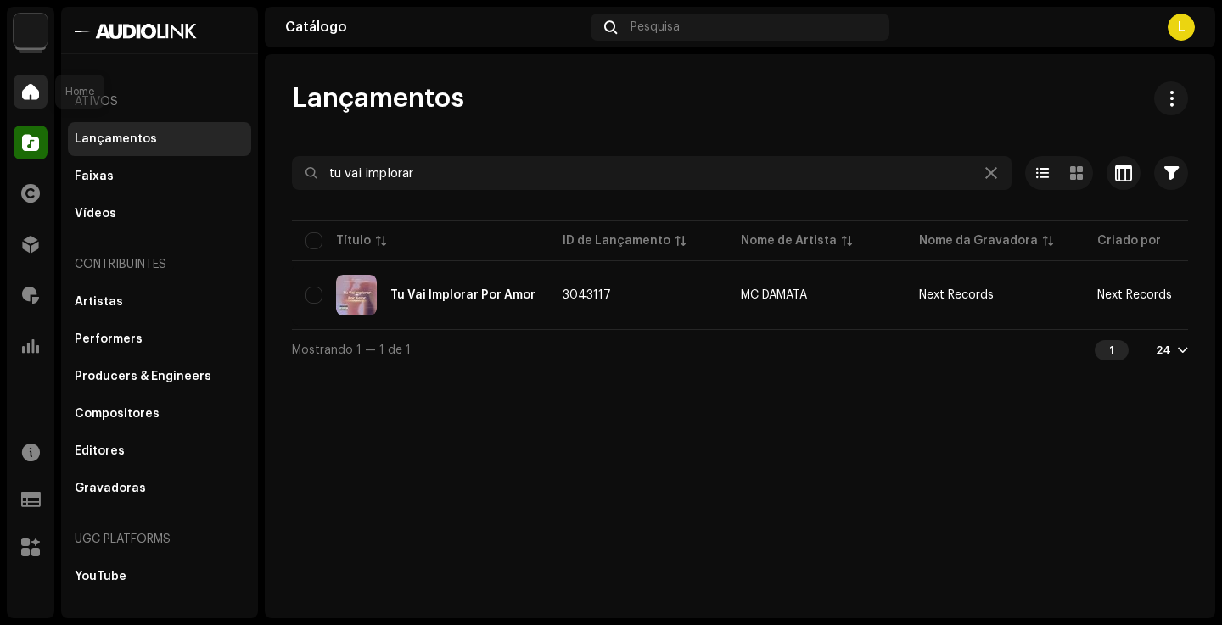
click at [28, 85] on span at bounding box center [30, 92] width 17 height 14
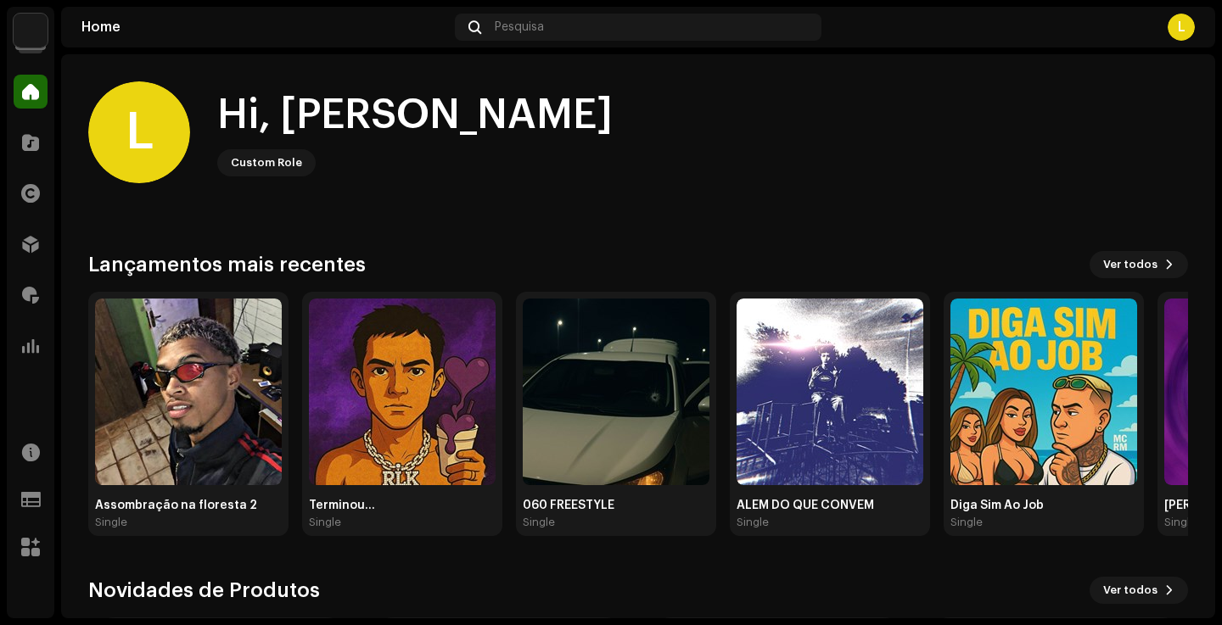
click at [29, 121] on div "Catálogo" at bounding box center [31, 143] width 48 height 48
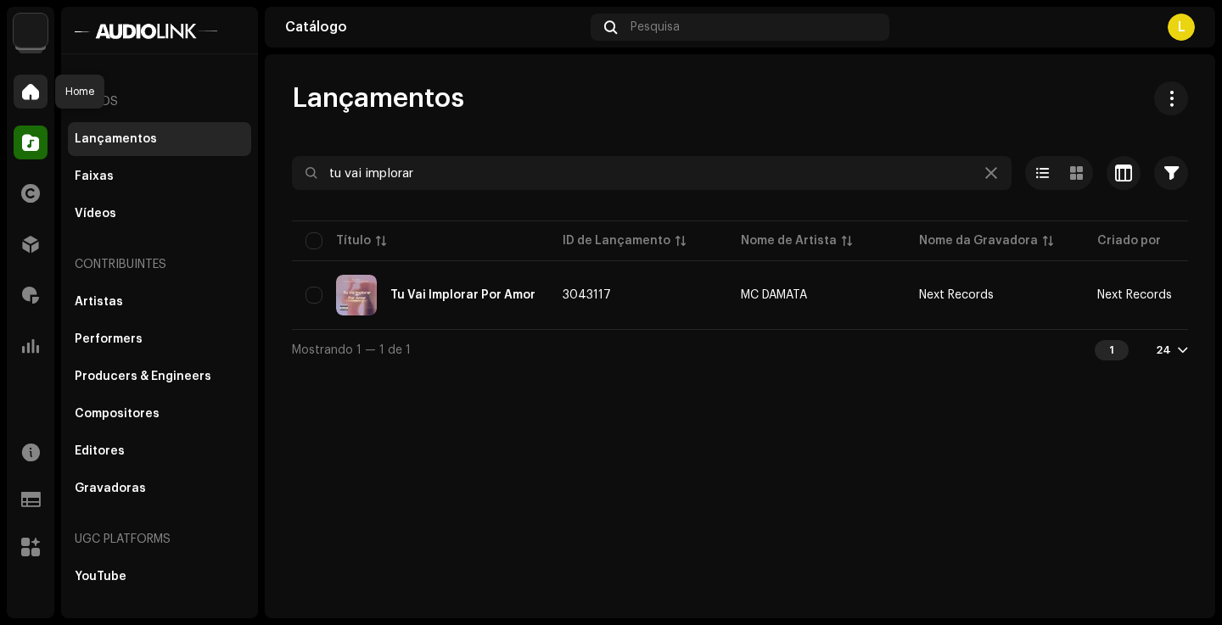
click at [18, 81] on div at bounding box center [31, 92] width 34 height 34
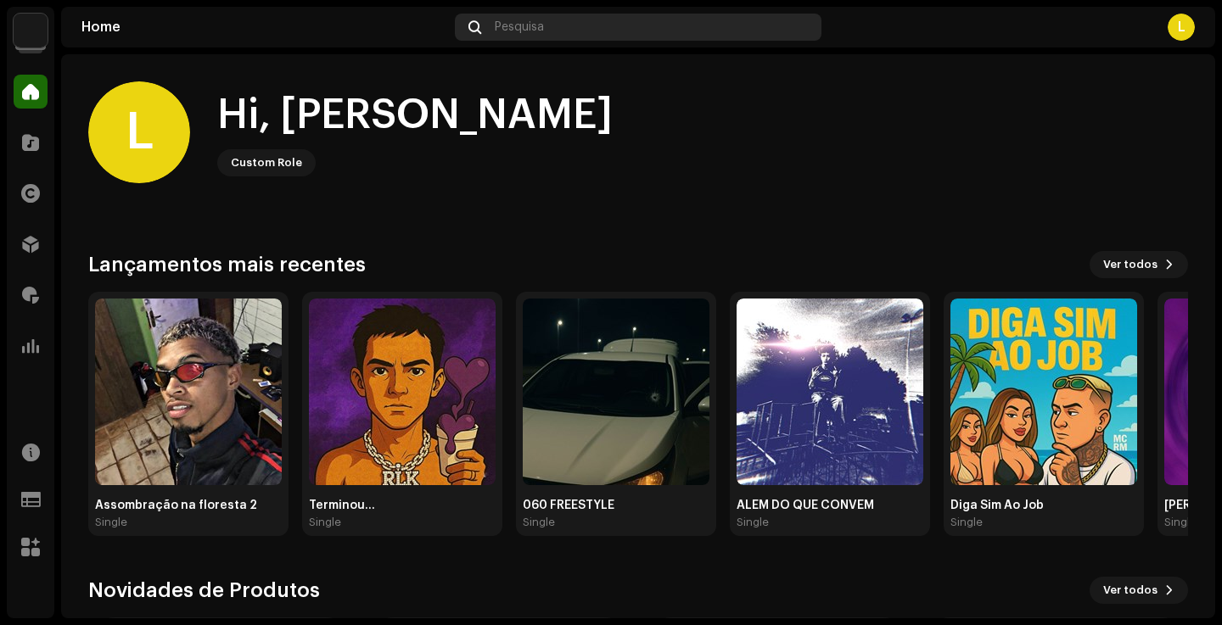
click at [606, 17] on div "Pesquisa" at bounding box center [638, 27] width 367 height 27
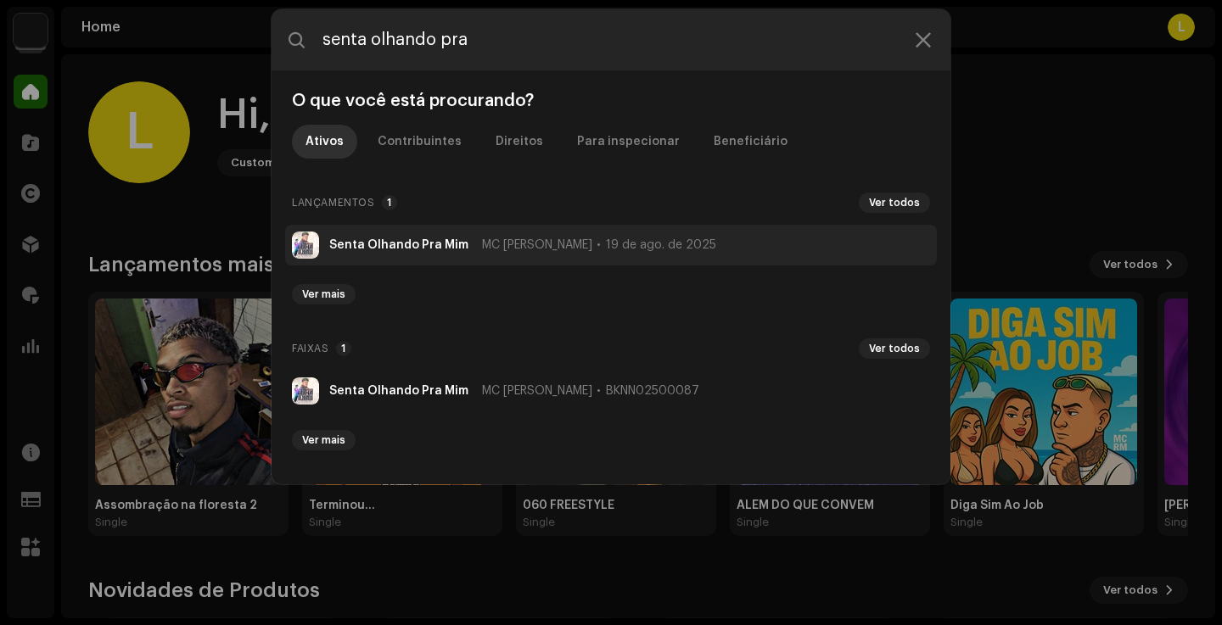
type input "senta olhando pra"
click at [431, 234] on li "Senta Olhando Pra Mim MC Diguinho 19 de ago. de 2025" at bounding box center [611, 245] width 652 height 41
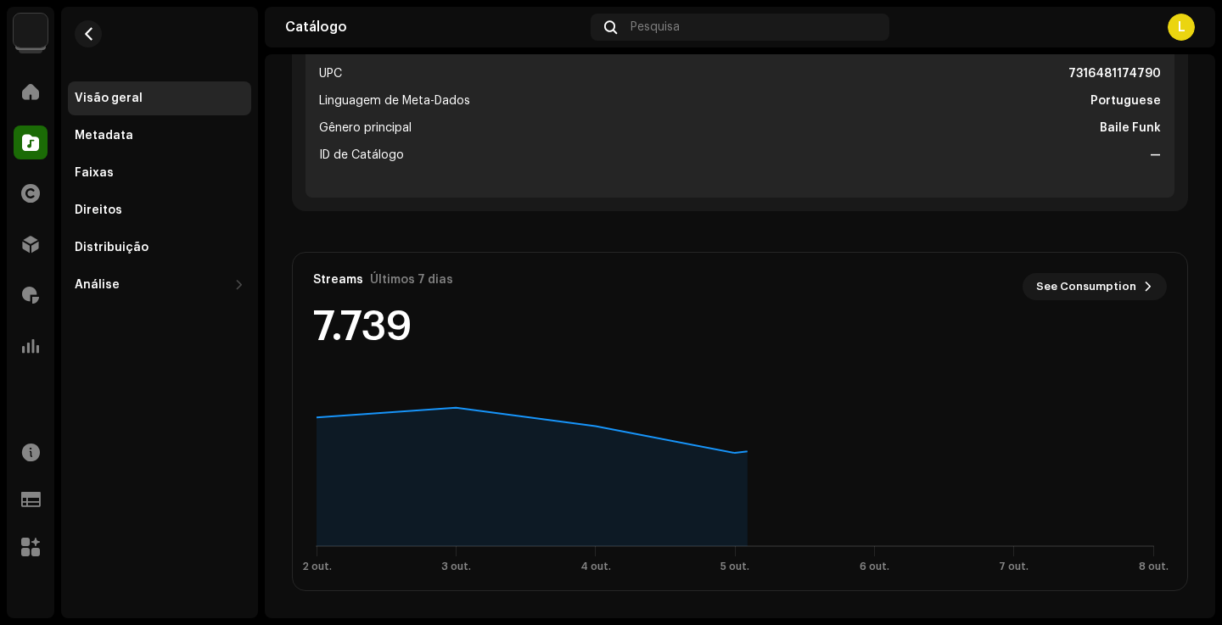
scroll to position [787, 0]
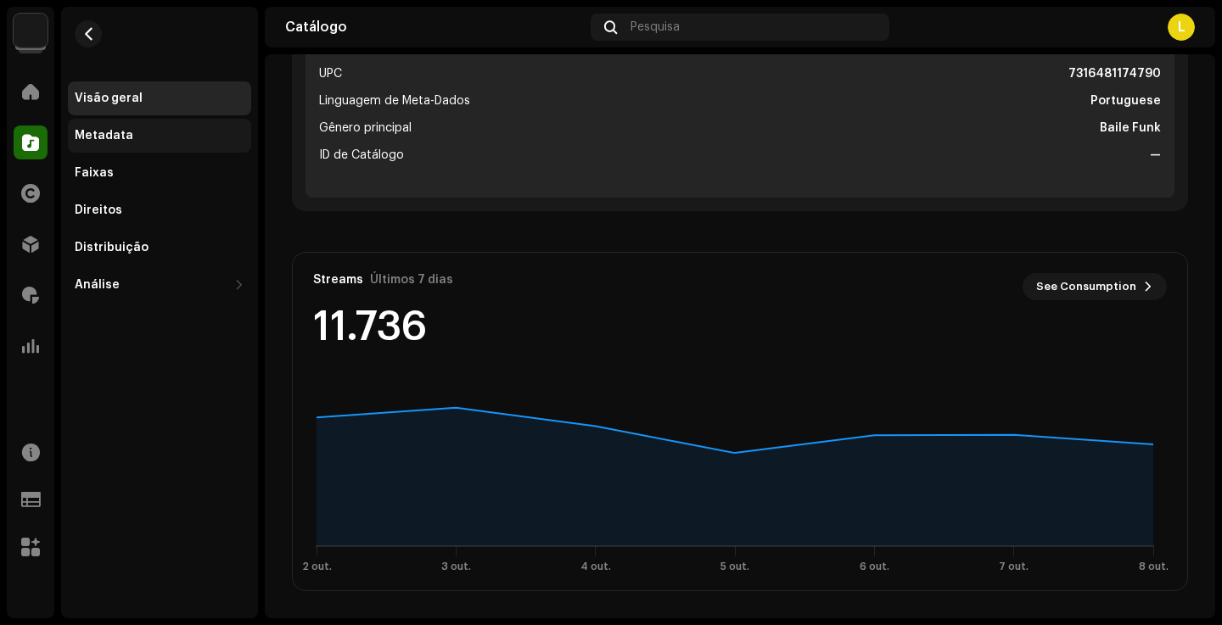
click at [191, 131] on div "Metadata" at bounding box center [160, 136] width 170 height 14
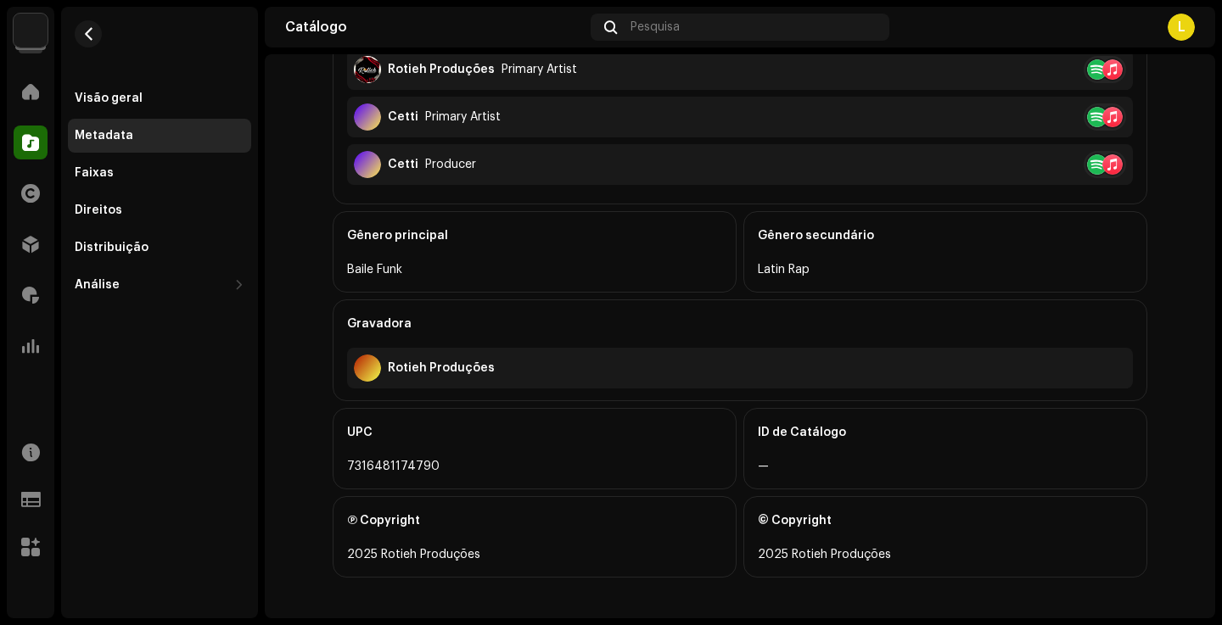
scroll to position [618, 0]
click at [148, 259] on div "Distribuição" at bounding box center [159, 248] width 183 height 34
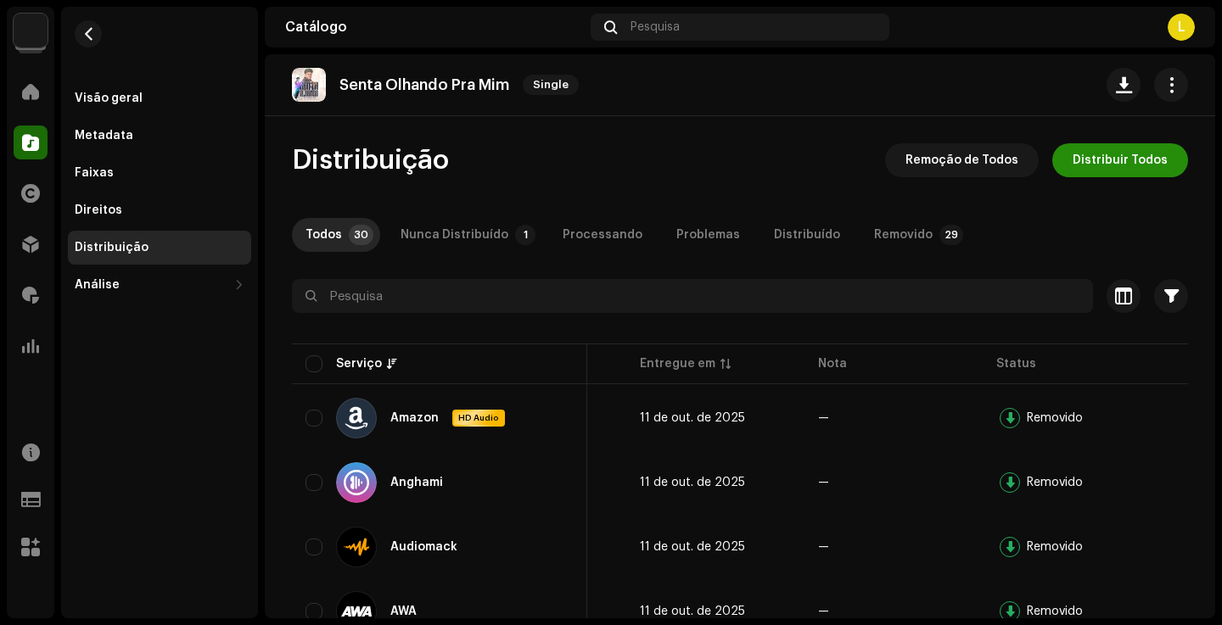
click at [1122, 164] on span "Distribuir Todos" at bounding box center [1120, 160] width 95 height 34
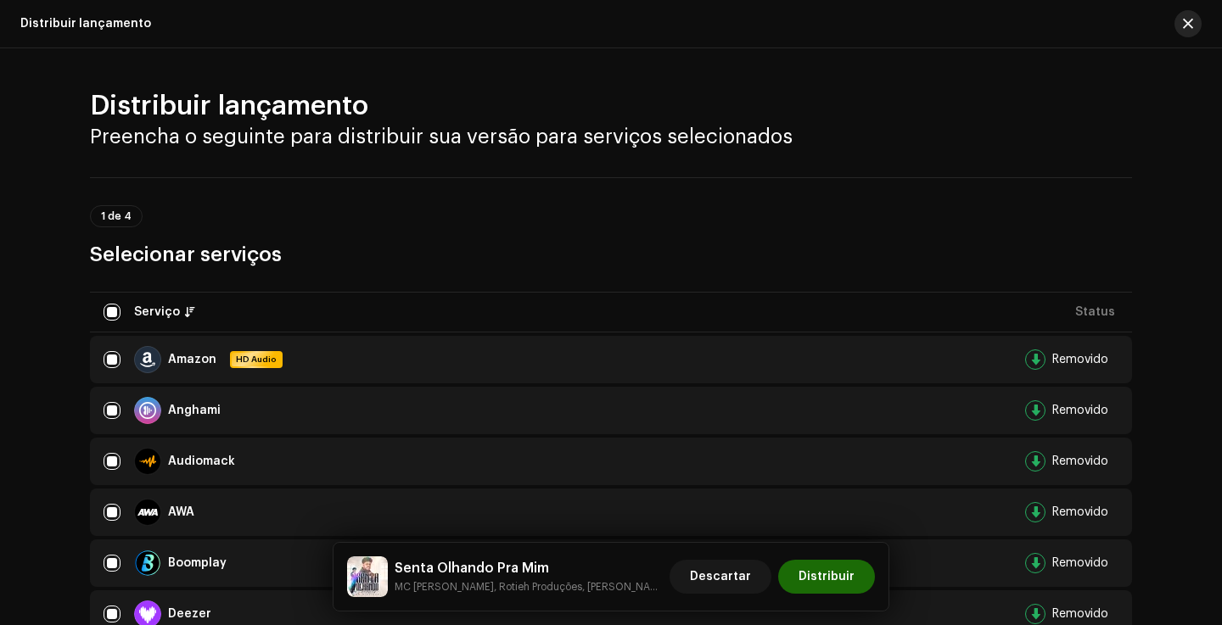
click at [1191, 21] on span "button" at bounding box center [1188, 24] width 10 height 14
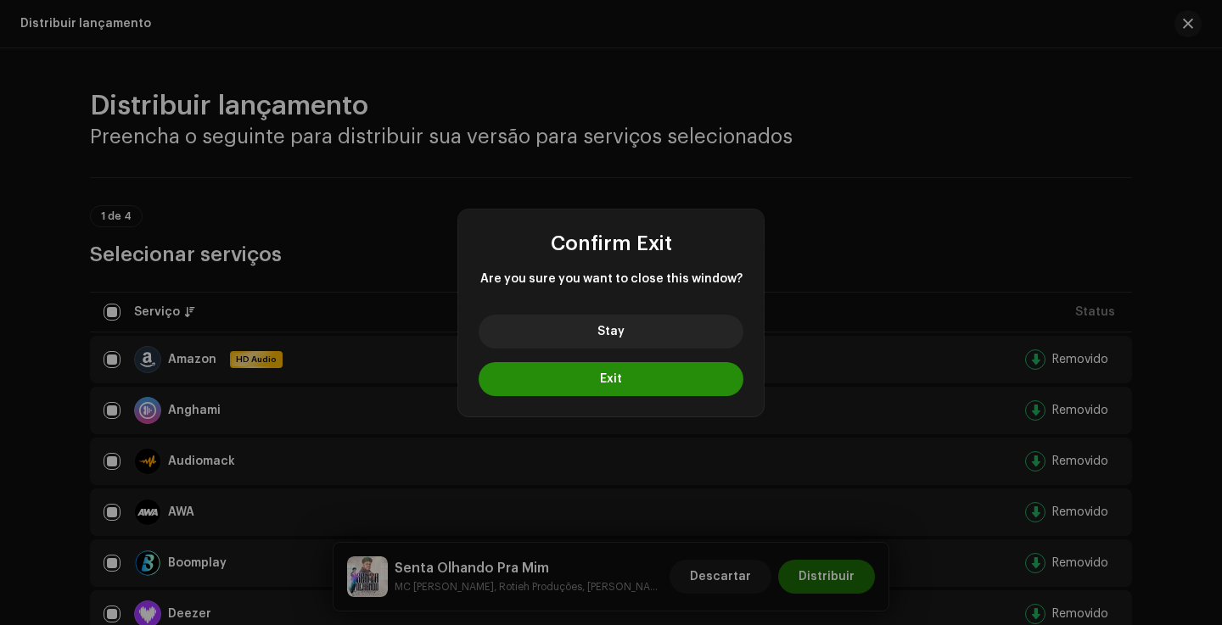
click at [631, 369] on button "Exit" at bounding box center [611, 379] width 265 height 34
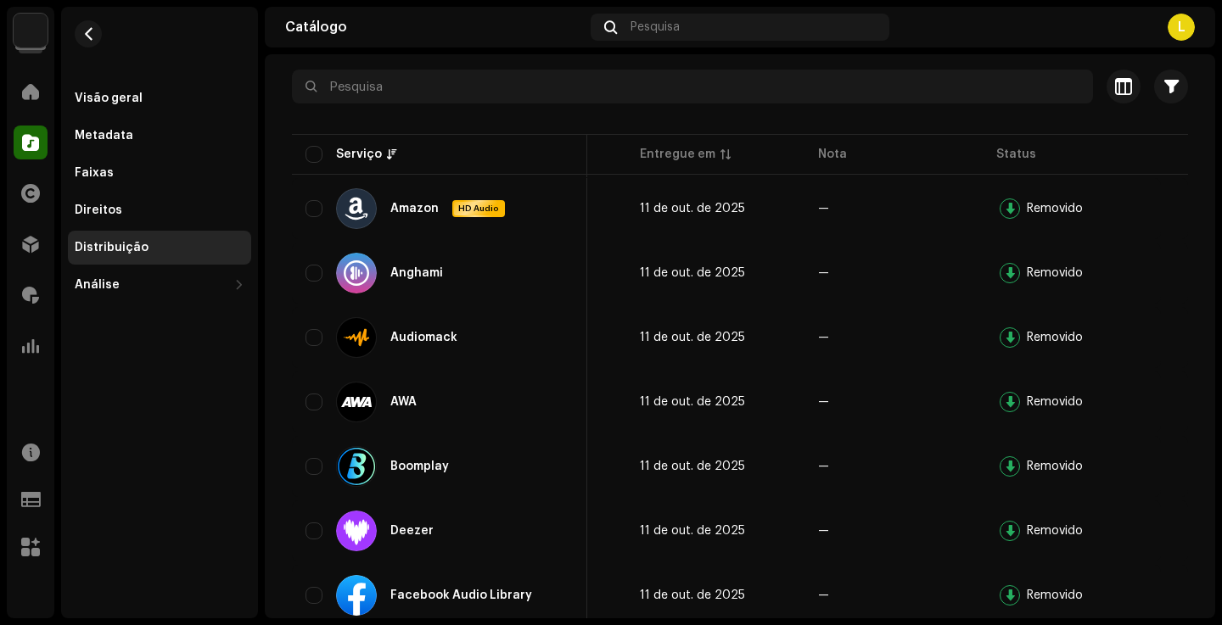
scroll to position [210, 0]
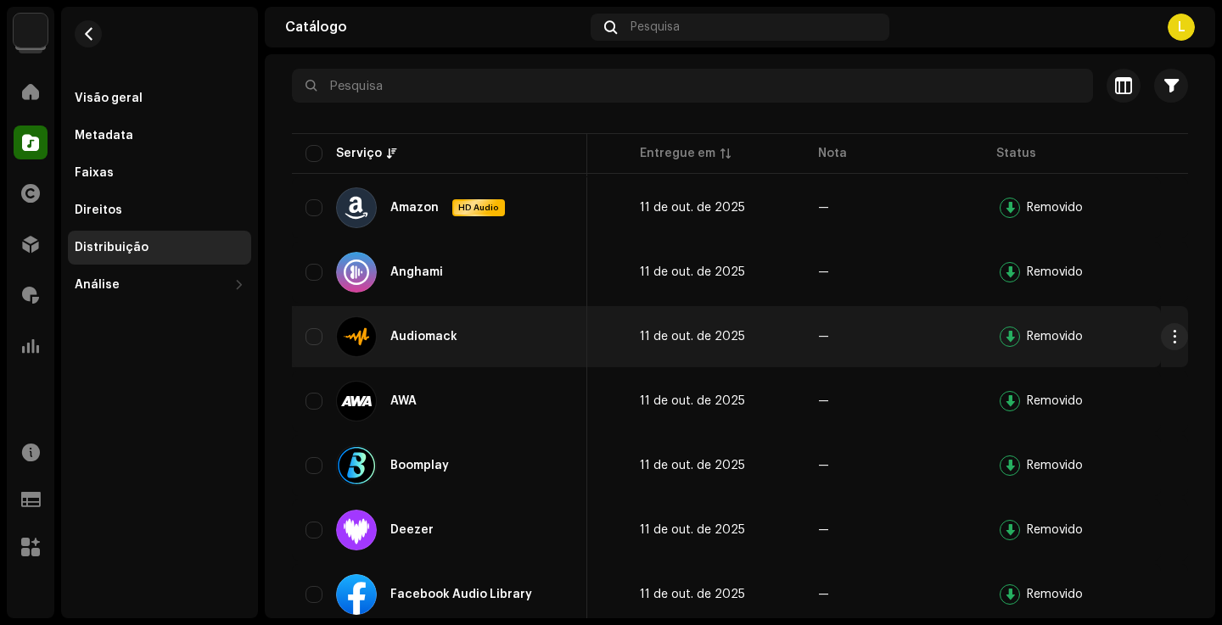
click at [1001, 341] on div at bounding box center [1010, 337] width 20 height 20
click at [1169, 338] on span "button" at bounding box center [1175, 337] width 13 height 14
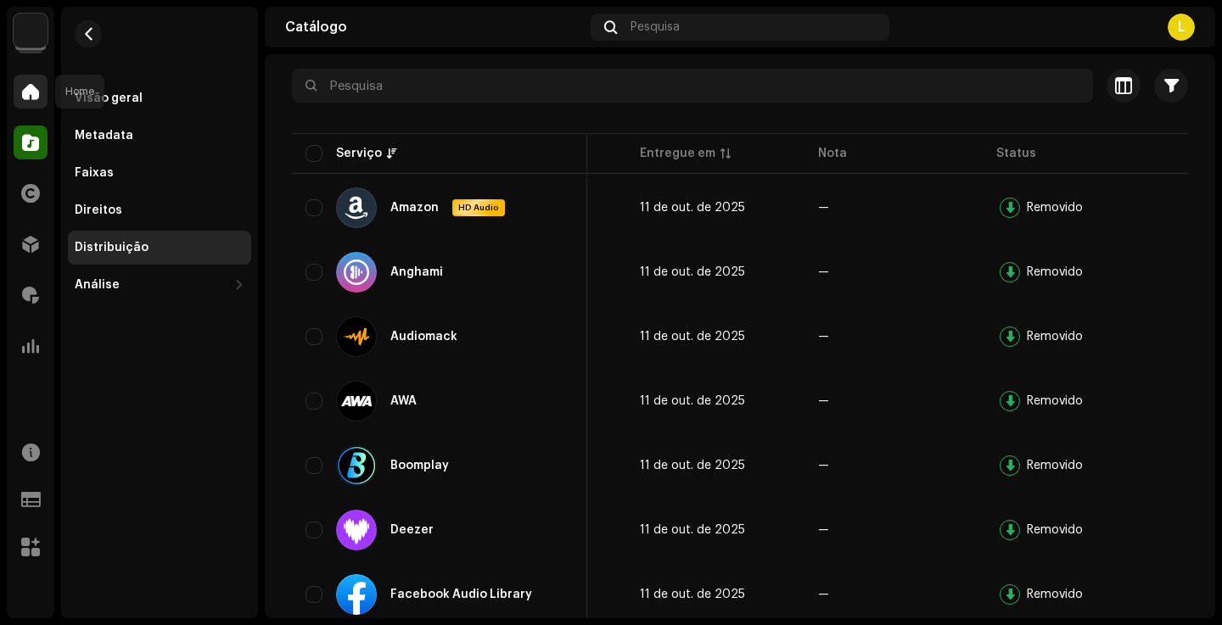
click at [40, 86] on div at bounding box center [31, 92] width 34 height 34
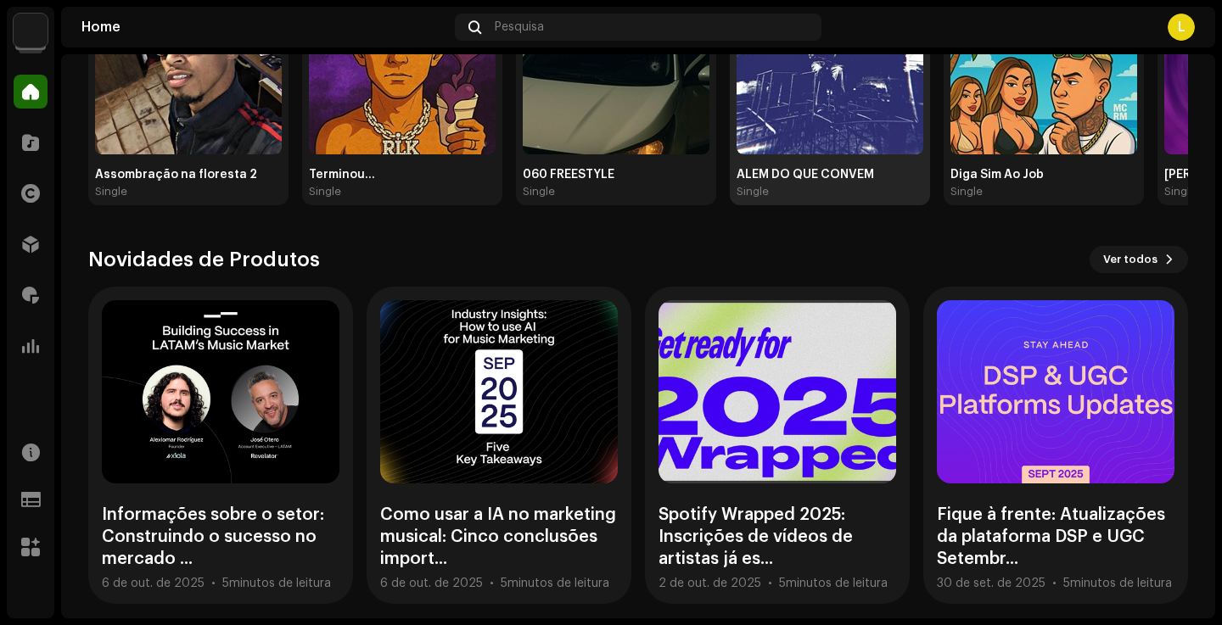
scroll to position [340, 0]
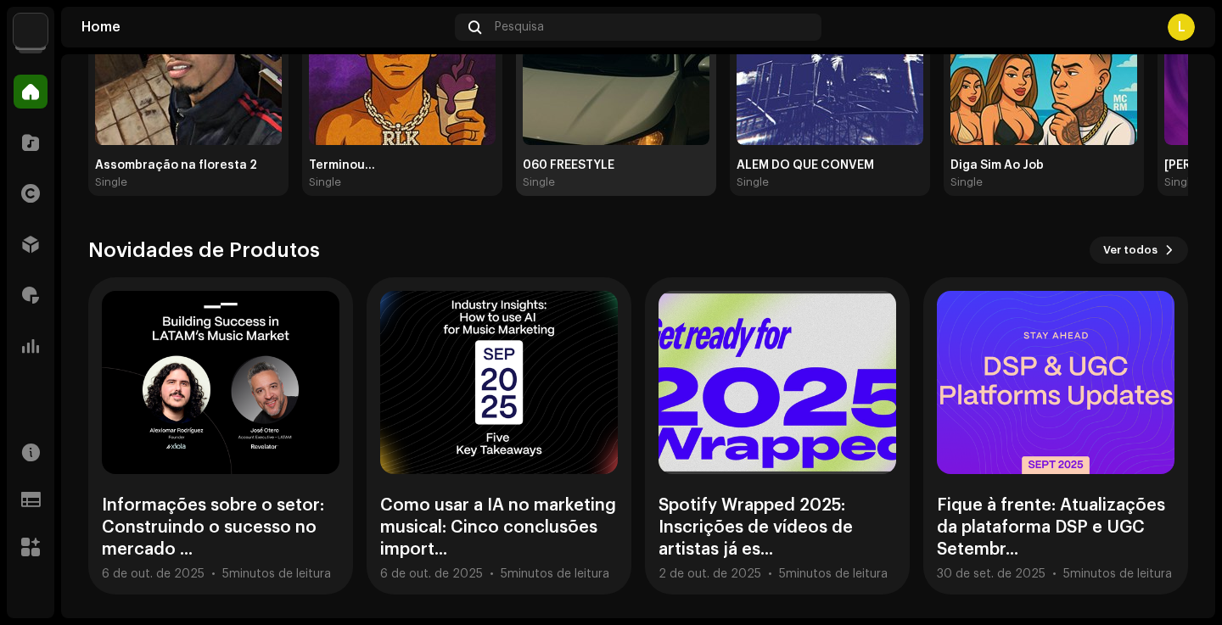
click at [629, 136] on img at bounding box center [616, 51] width 187 height 187
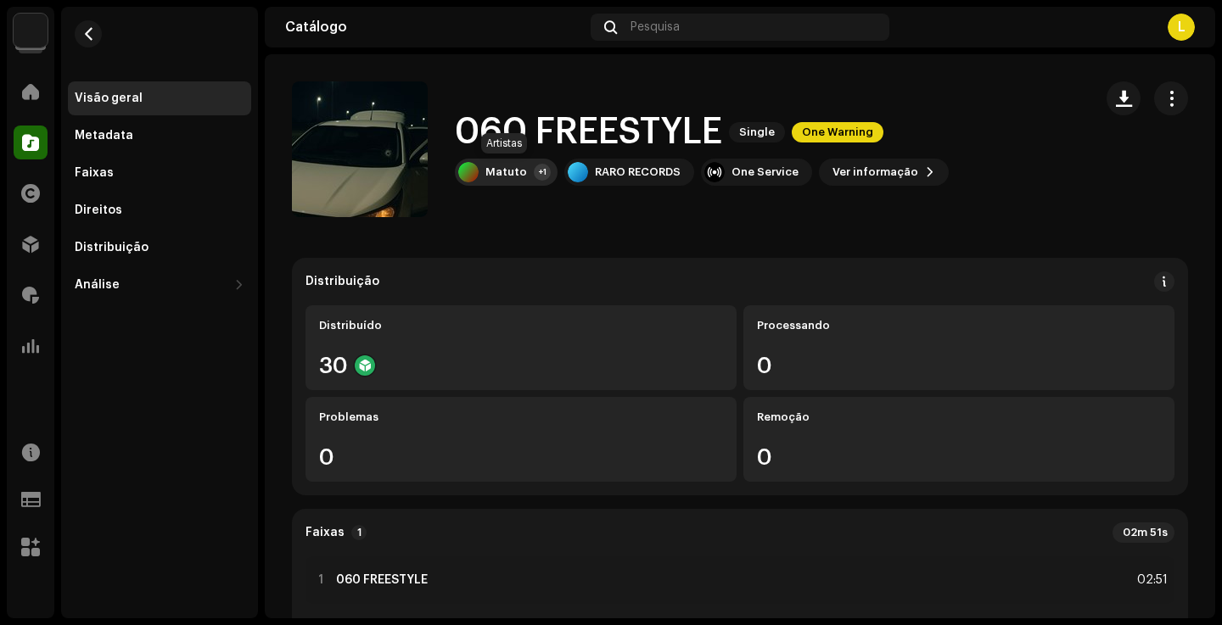
click at [522, 171] on div "Matuto" at bounding box center [506, 172] width 42 height 14
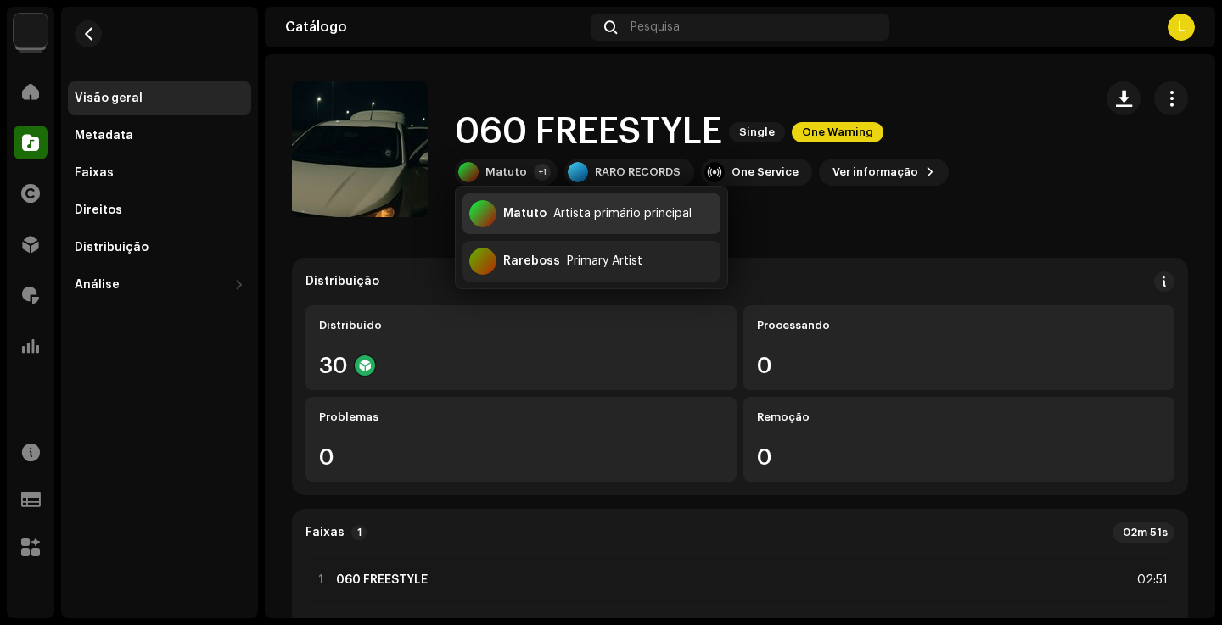
click at [554, 225] on div "Matuto Artista primário principal" at bounding box center [592, 213] width 258 height 41
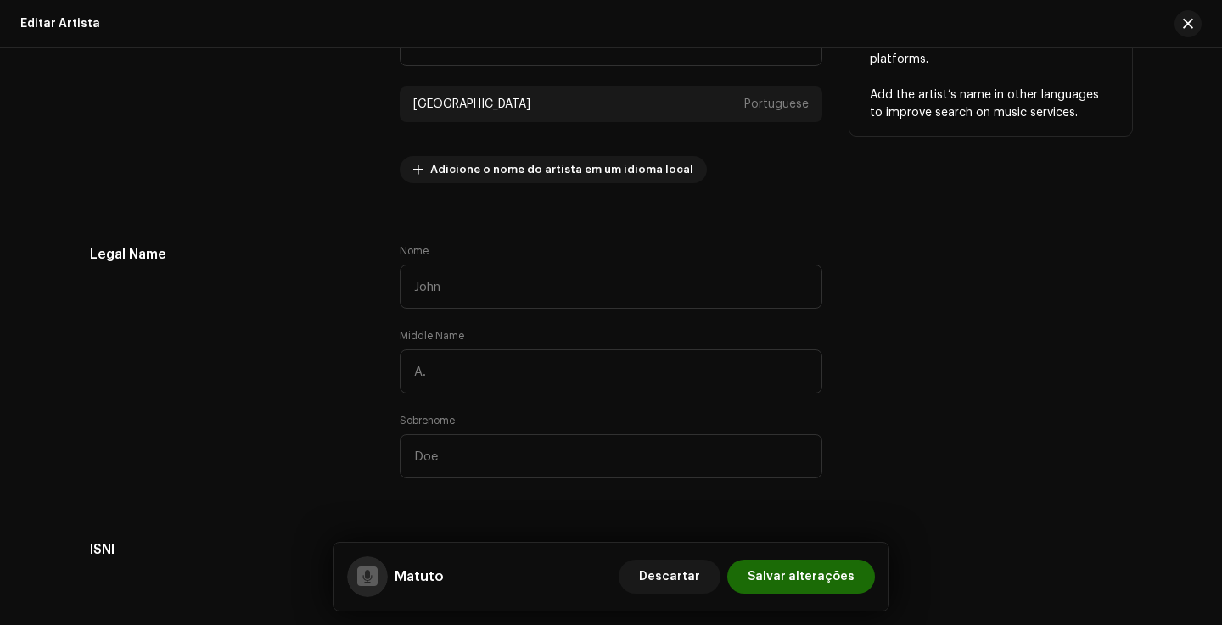
scroll to position [480, 0]
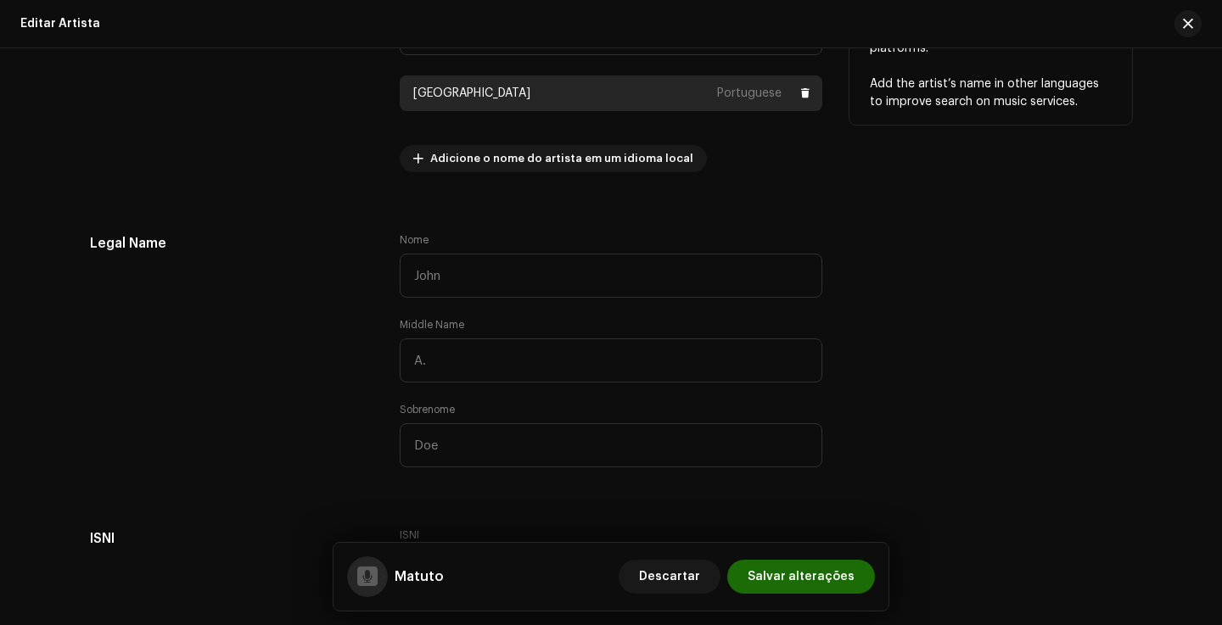
click at [665, 98] on div "Brasil Portuguese" at bounding box center [611, 94] width 423 height 36
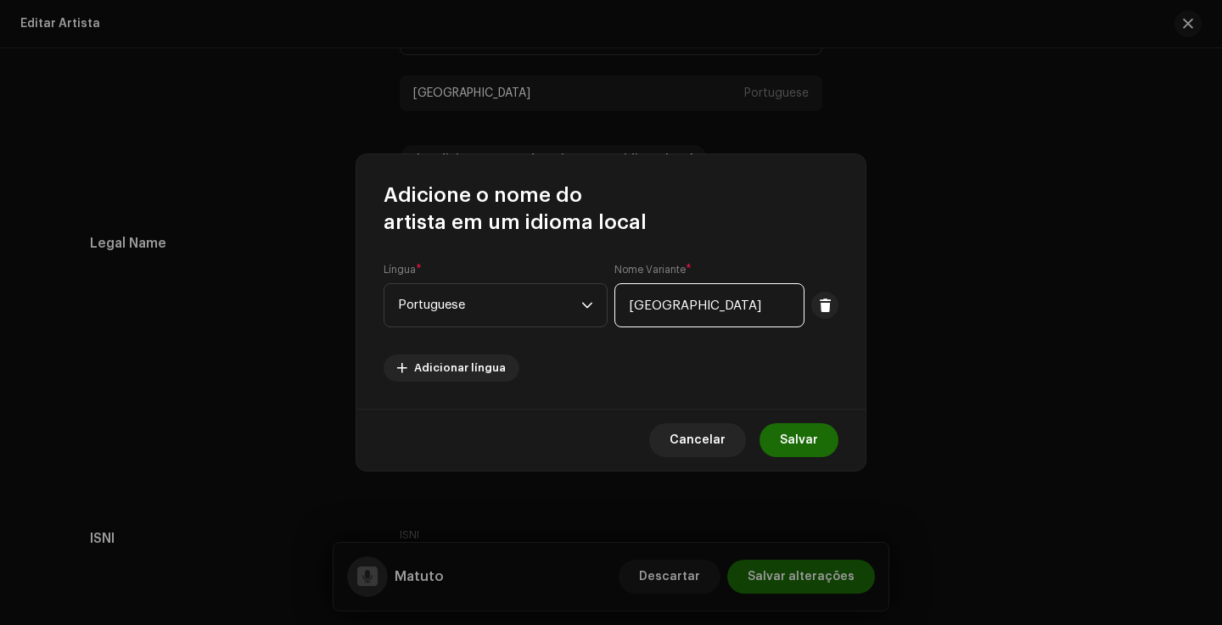
click at [711, 304] on input "[GEOGRAPHIC_DATA]" at bounding box center [709, 305] width 190 height 44
click at [823, 299] on span at bounding box center [825, 306] width 13 height 14
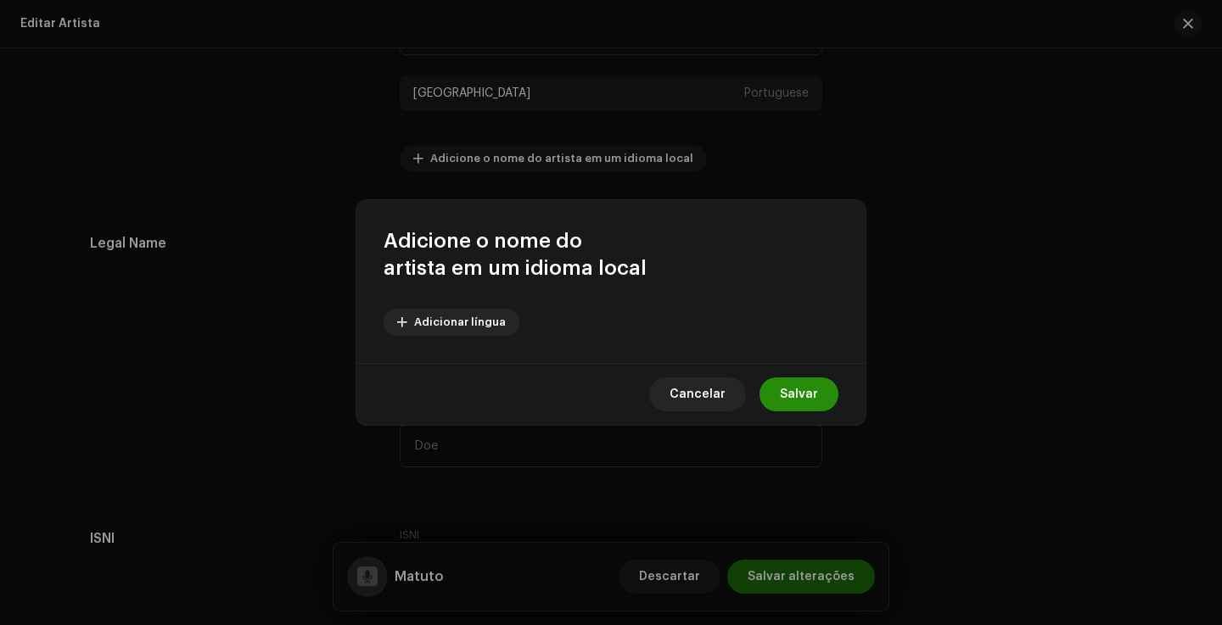
click at [798, 384] on span "Salvar" at bounding box center [799, 395] width 38 height 34
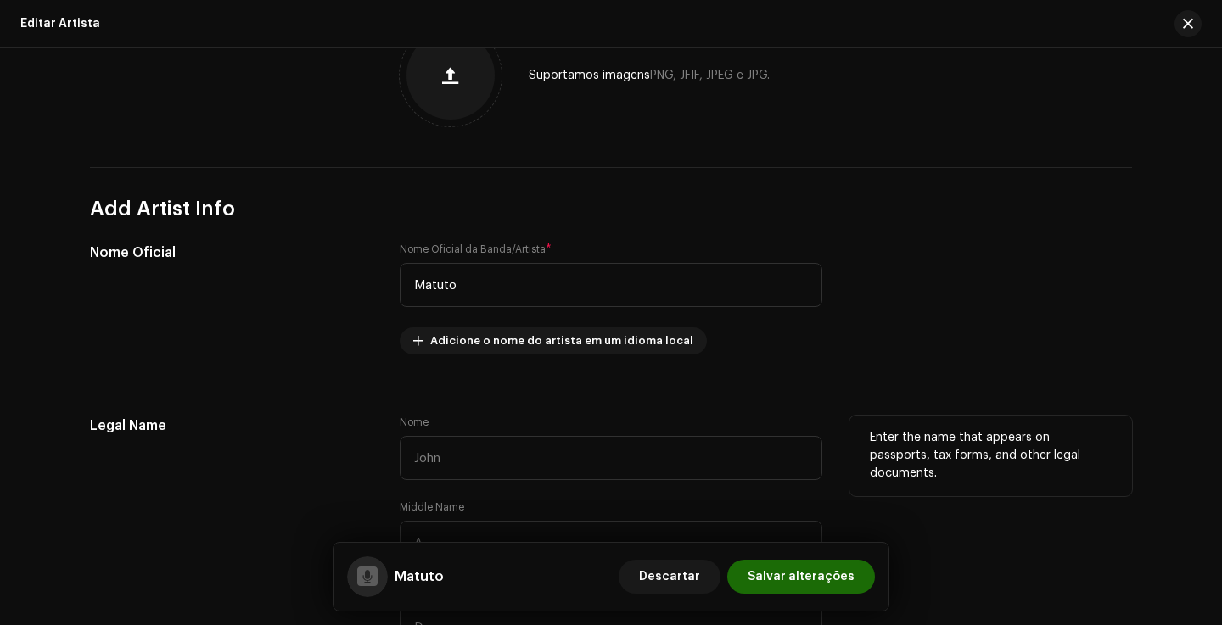
scroll to position [226, 0]
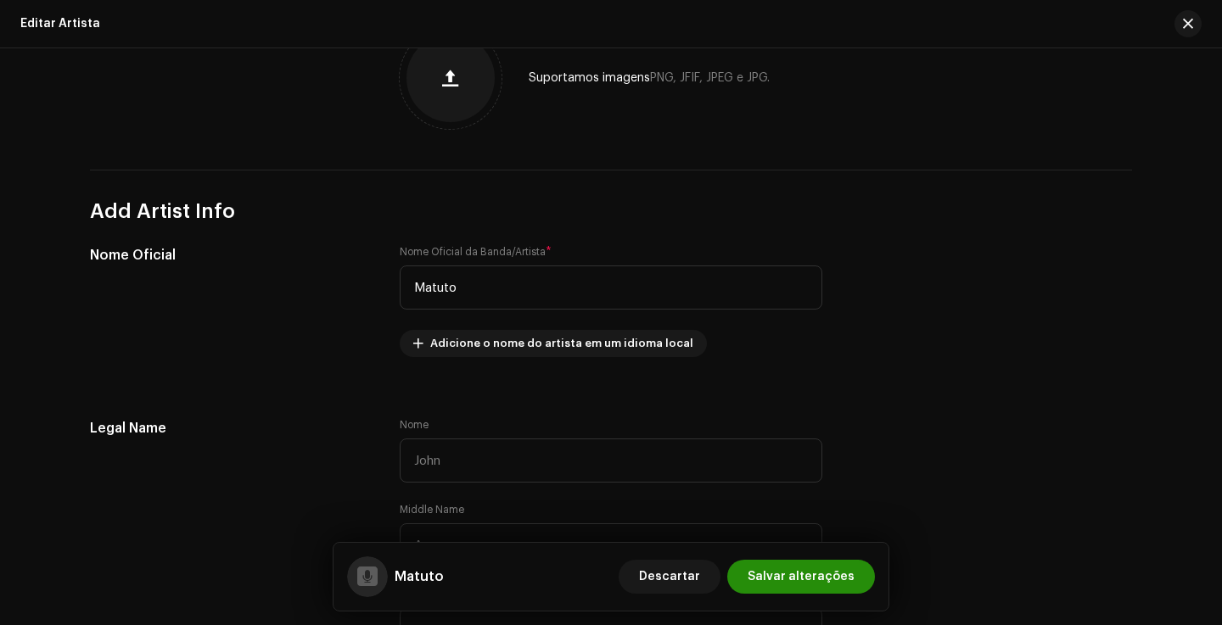
click at [828, 586] on span "Salvar alterações" at bounding box center [801, 577] width 107 height 34
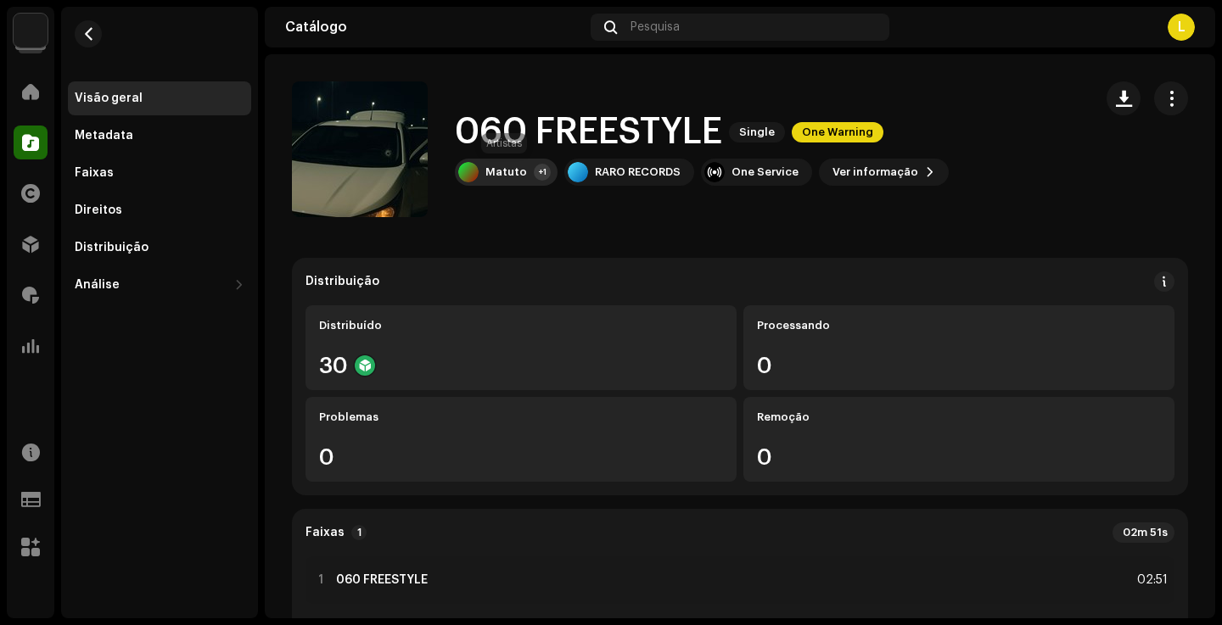
click at [498, 180] on div "Matuto +1" at bounding box center [506, 172] width 103 height 27
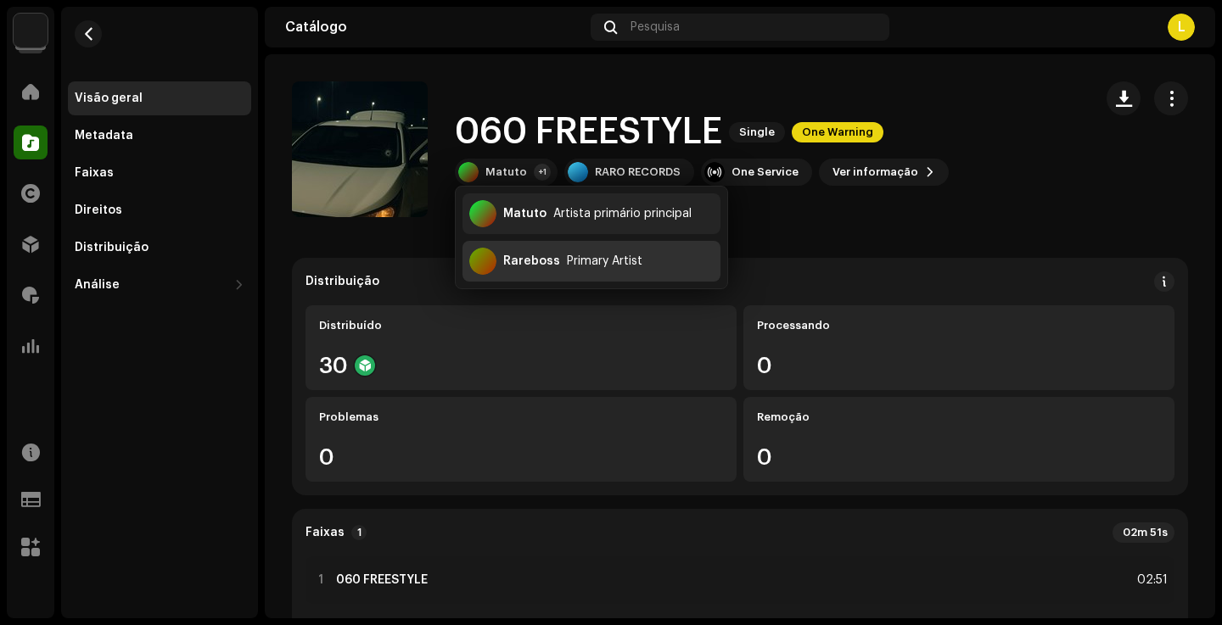
click at [525, 258] on div "Rareboss" at bounding box center [531, 262] width 57 height 14
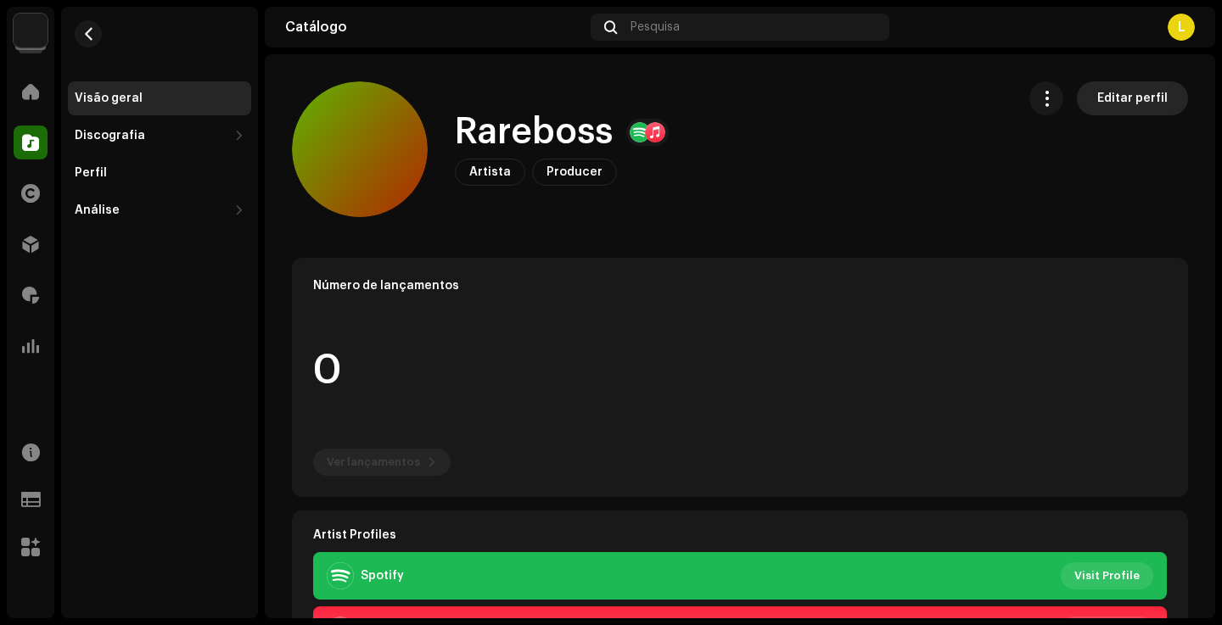
click at [1151, 86] on span "Editar perfil" at bounding box center [1132, 98] width 70 height 34
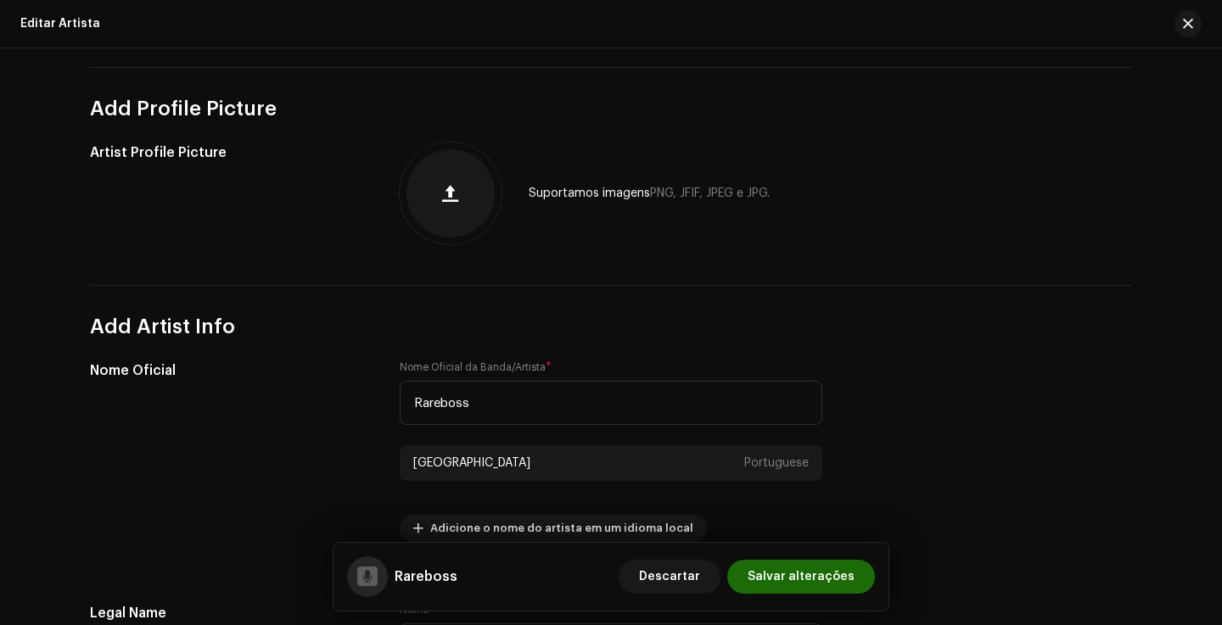
scroll to position [147, 0]
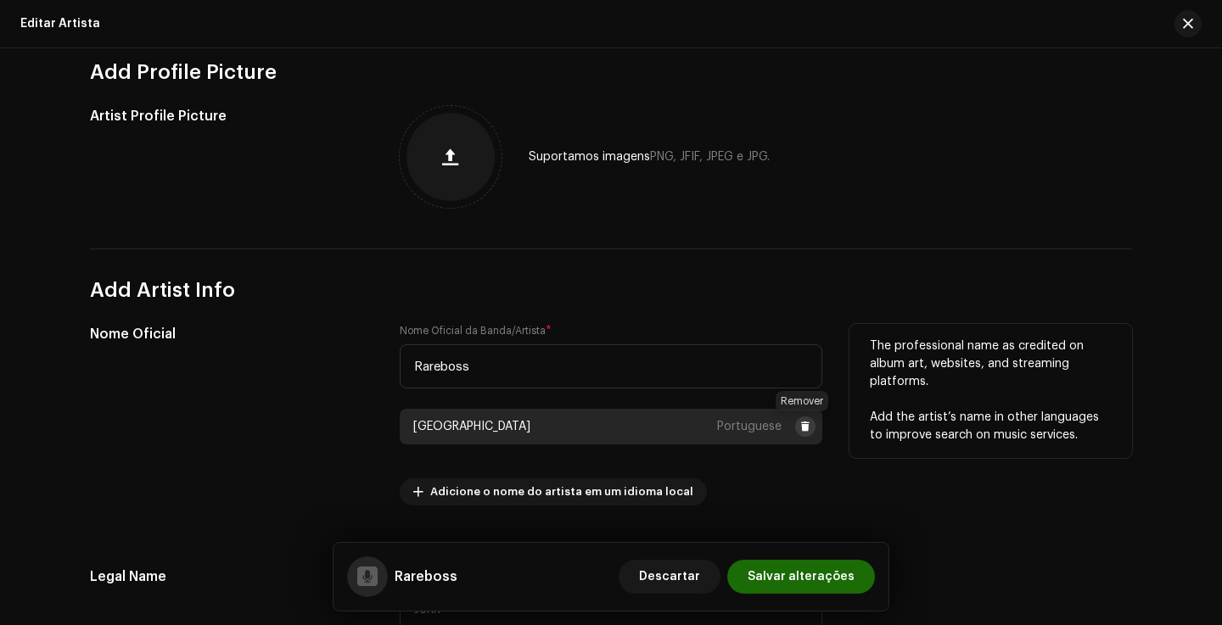
click at [800, 422] on span at bounding box center [805, 427] width 10 height 14
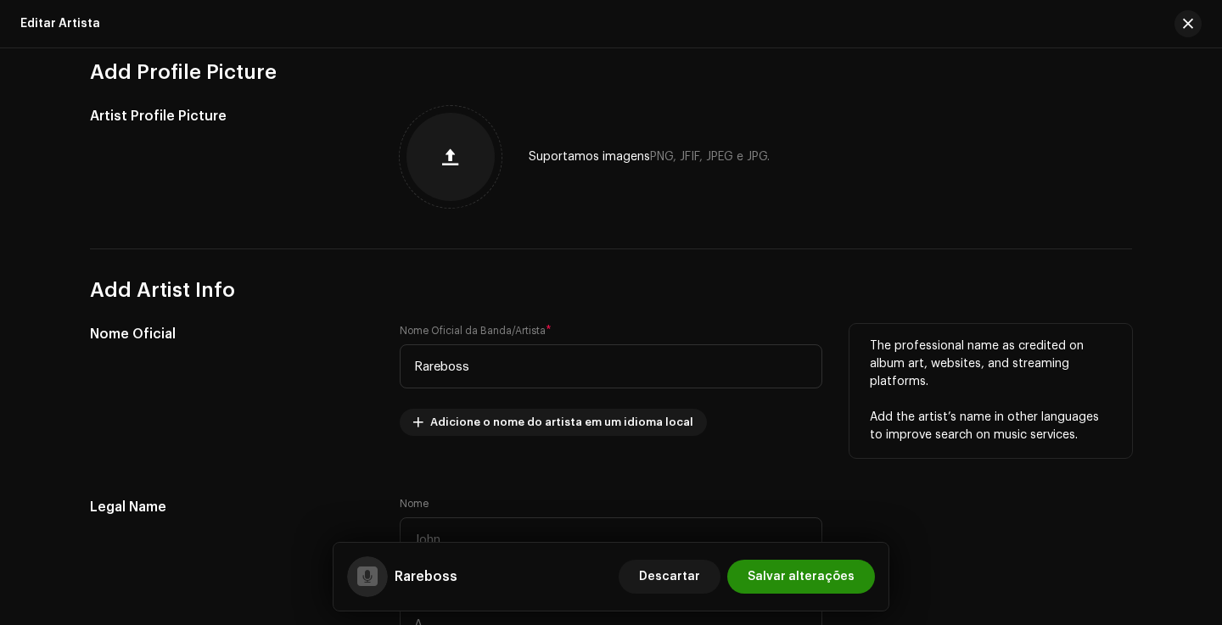
click at [825, 564] on span "Salvar alterações" at bounding box center [801, 577] width 107 height 34
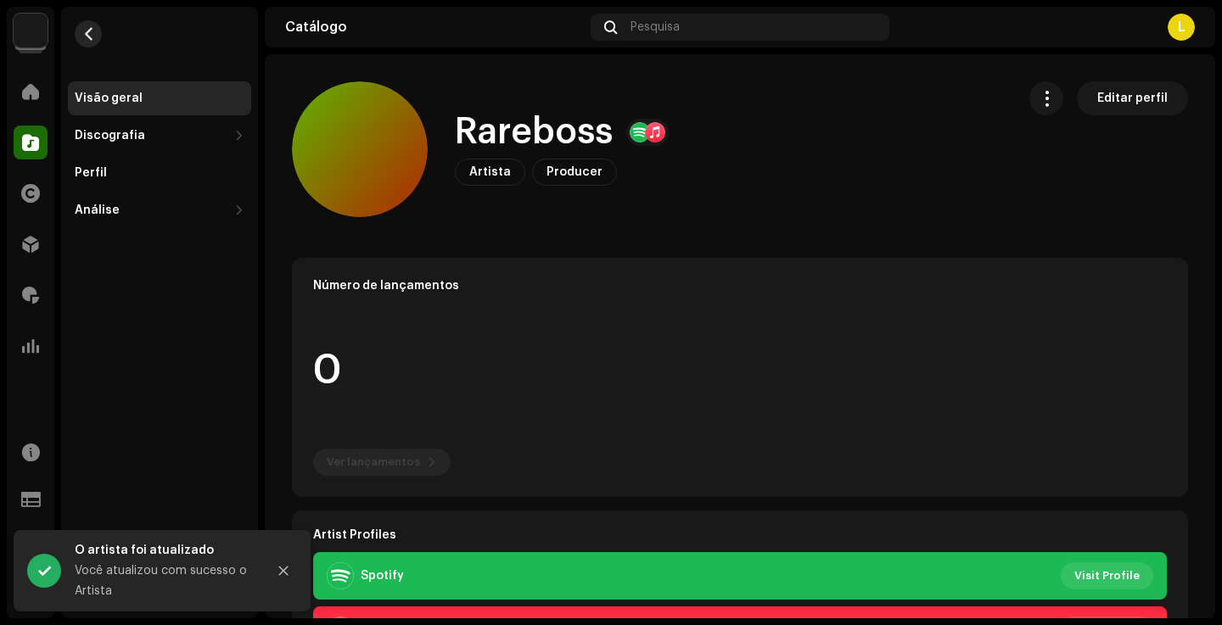
click at [84, 42] on button "button" at bounding box center [88, 33] width 27 height 27
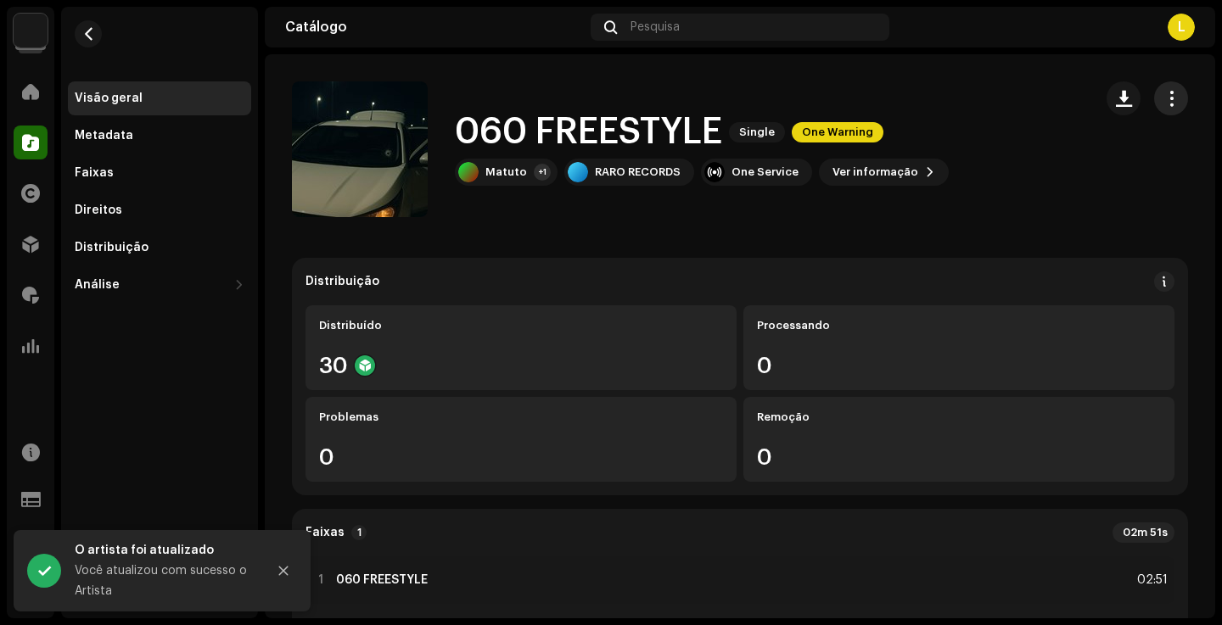
click at [1172, 97] on button "button" at bounding box center [1171, 98] width 34 height 34
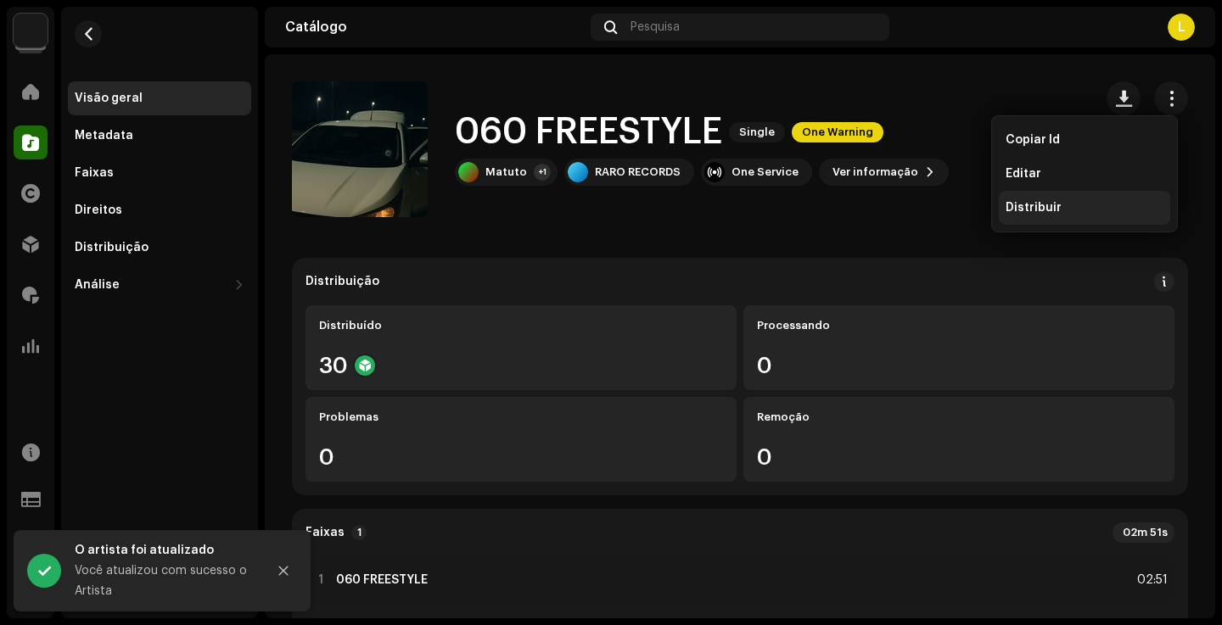
click at [1014, 211] on span "Distribuir" at bounding box center [1034, 208] width 56 height 14
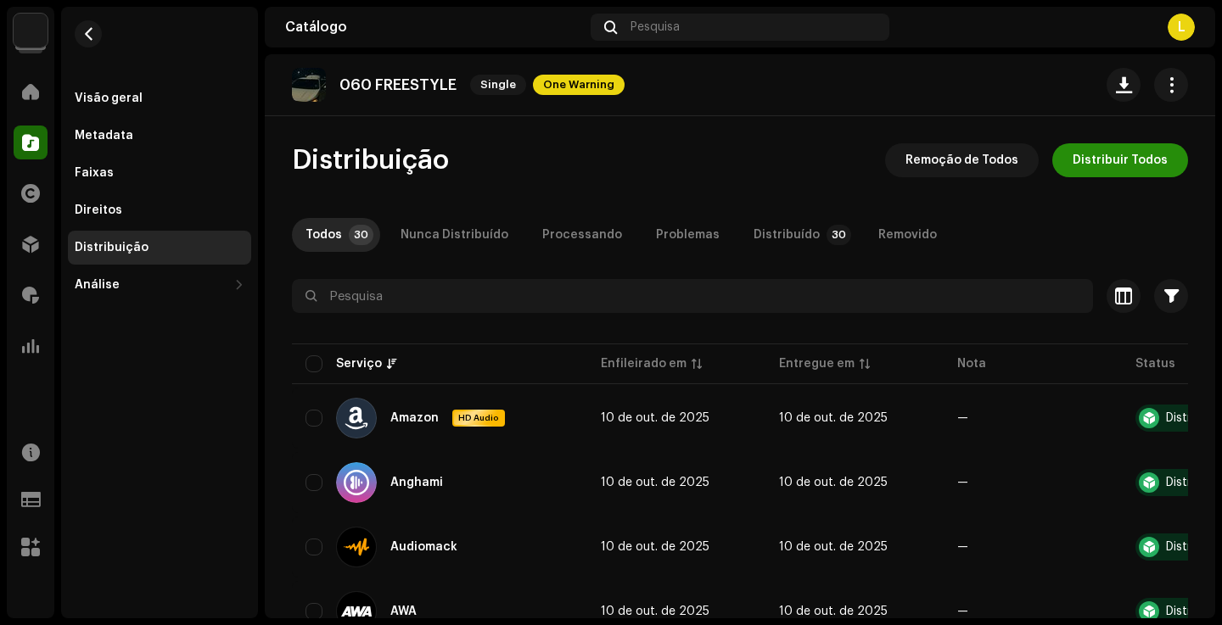
click at [1065, 159] on button "Distribuir Todos" at bounding box center [1120, 160] width 136 height 34
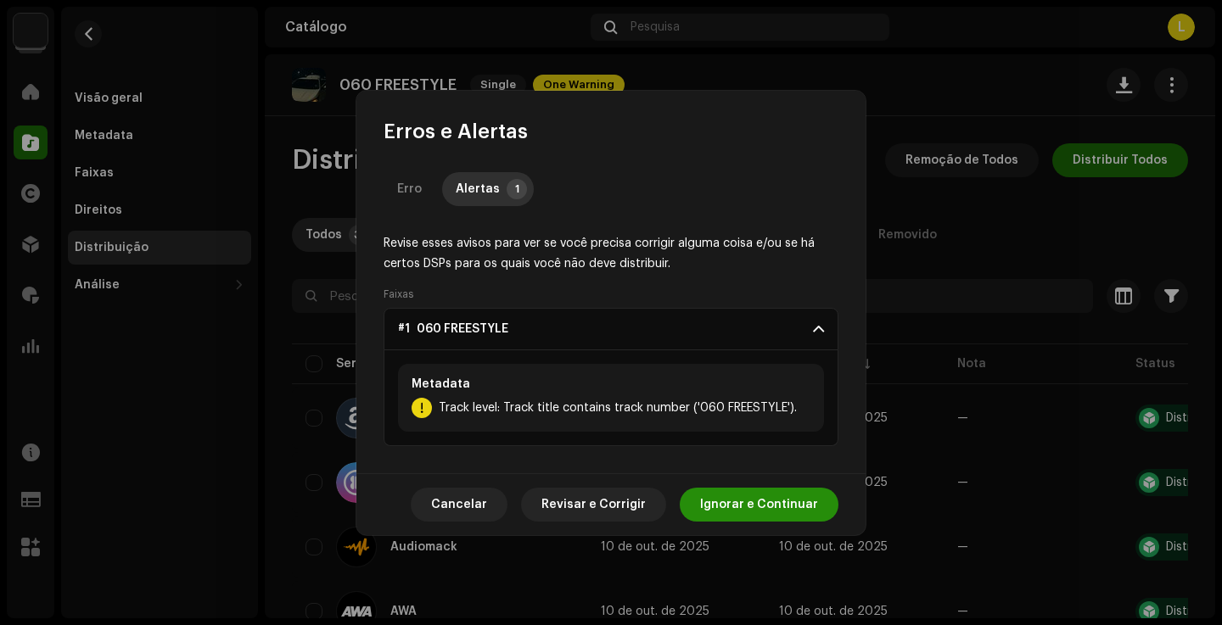
click at [769, 515] on span "Ignorar e Continuar" at bounding box center [759, 505] width 118 height 34
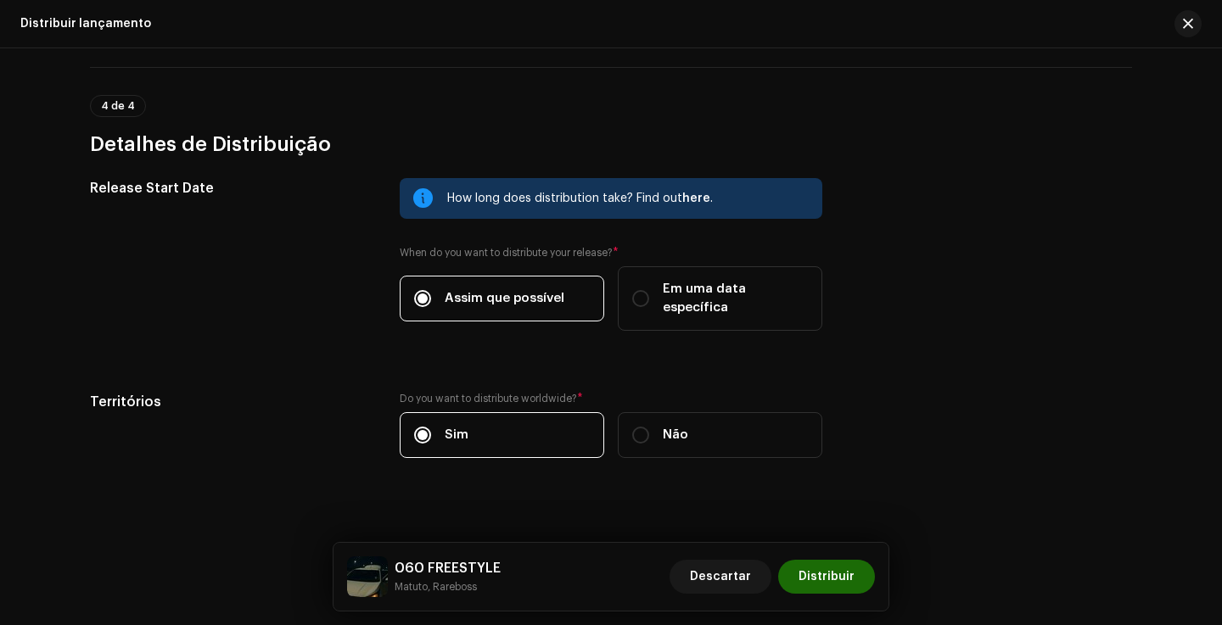
scroll to position [2785, 0]
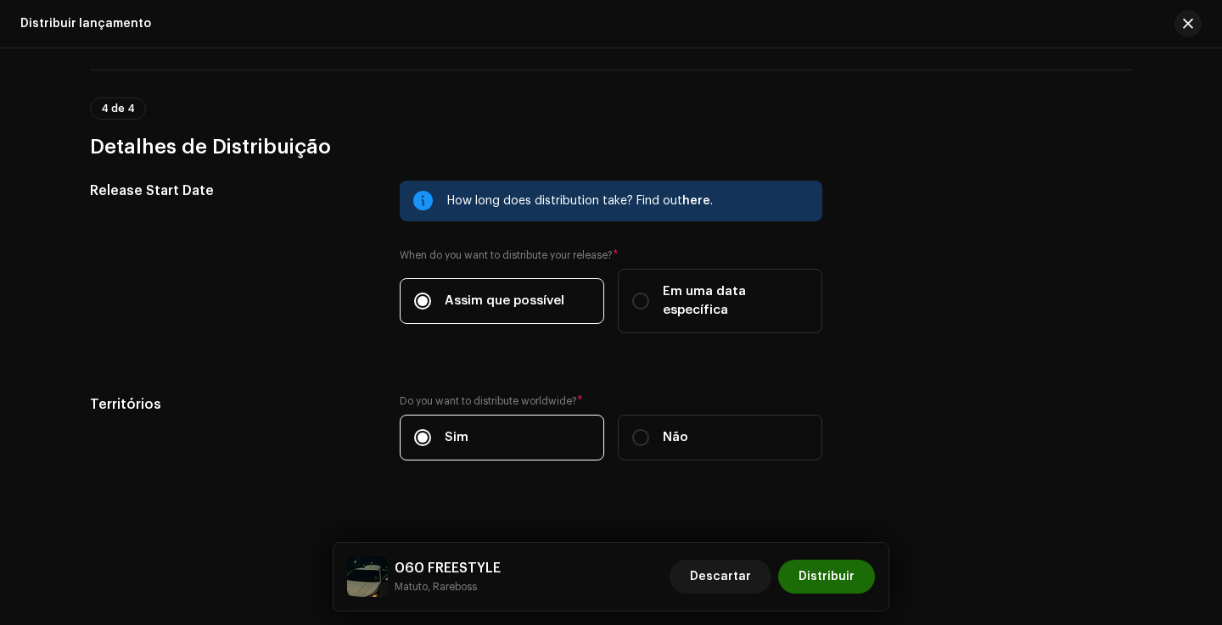
click at [858, 605] on div "060 FREESTYLE Matuto, Rareboss Descartar Distribuir" at bounding box center [611, 577] width 555 height 68
click at [858, 569] on button "Distribuir" at bounding box center [826, 577] width 97 height 34
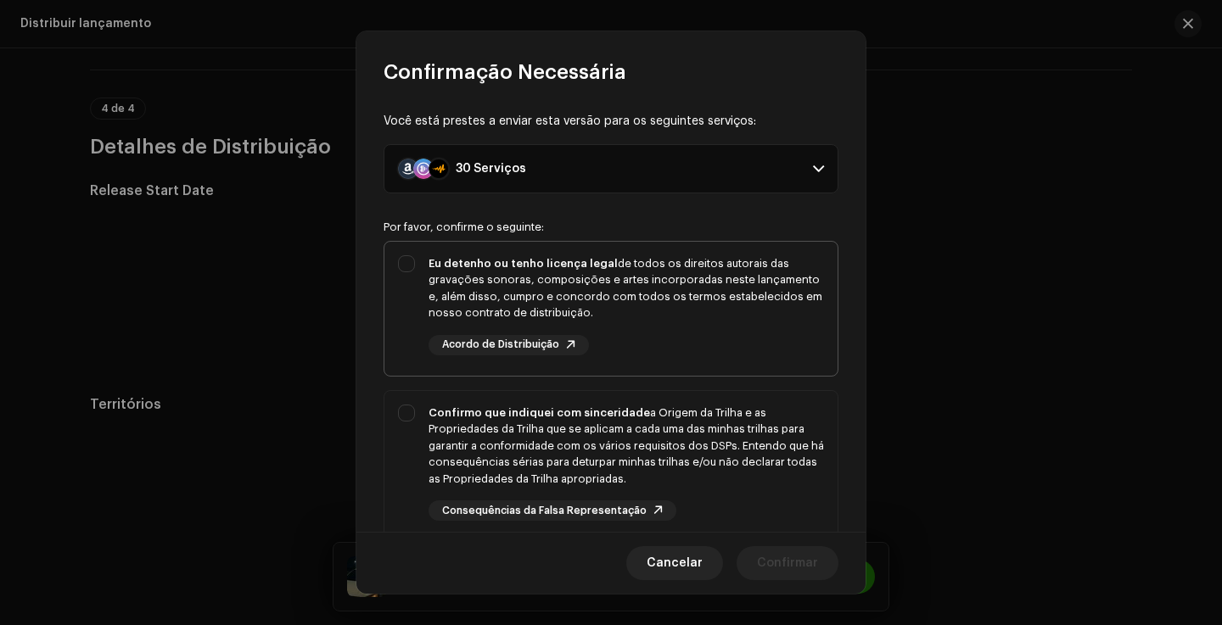
click at [765, 364] on div "Eu detenho ou tenho licença legal de todos os direitos autorais das gravações s…" at bounding box center [610, 305] width 453 height 127
checkbox input "true"
click at [765, 491] on div "Confirmo que indiquei com sinceridade a Origem da Trilha e as Propriedades da T…" at bounding box center [626, 463] width 395 height 117
checkbox input "true"
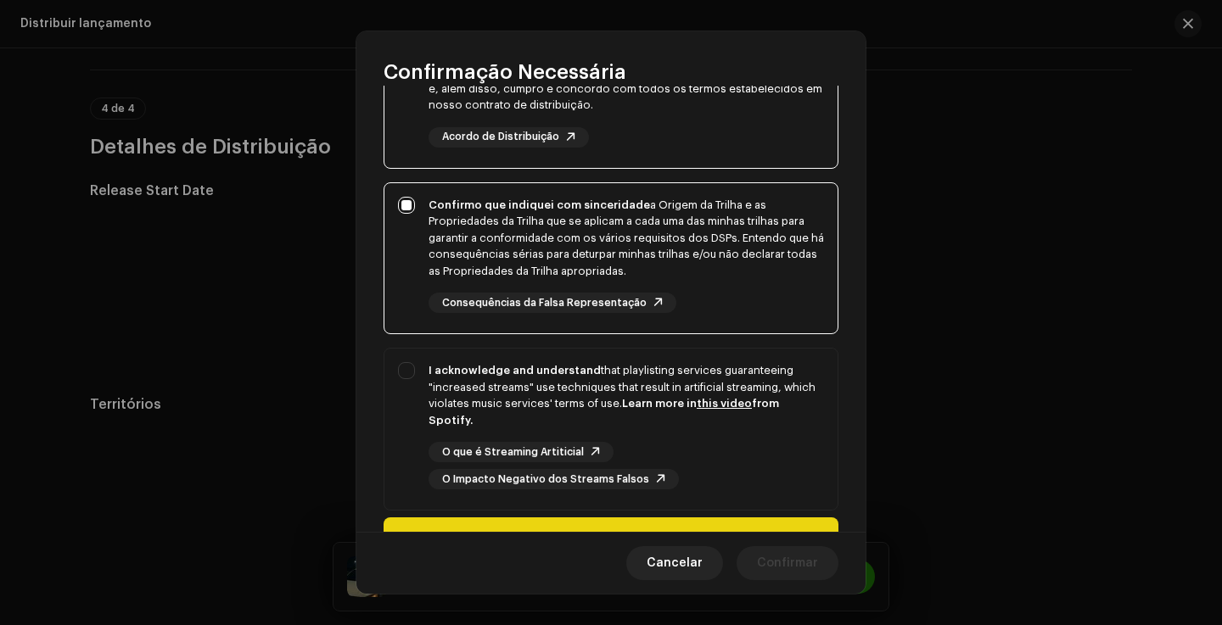
scroll to position [208, 0]
click at [763, 486] on div "I acknowledge and understand that playlisting services guaranteeing "increased …" at bounding box center [610, 426] width 453 height 154
checkbox input "true"
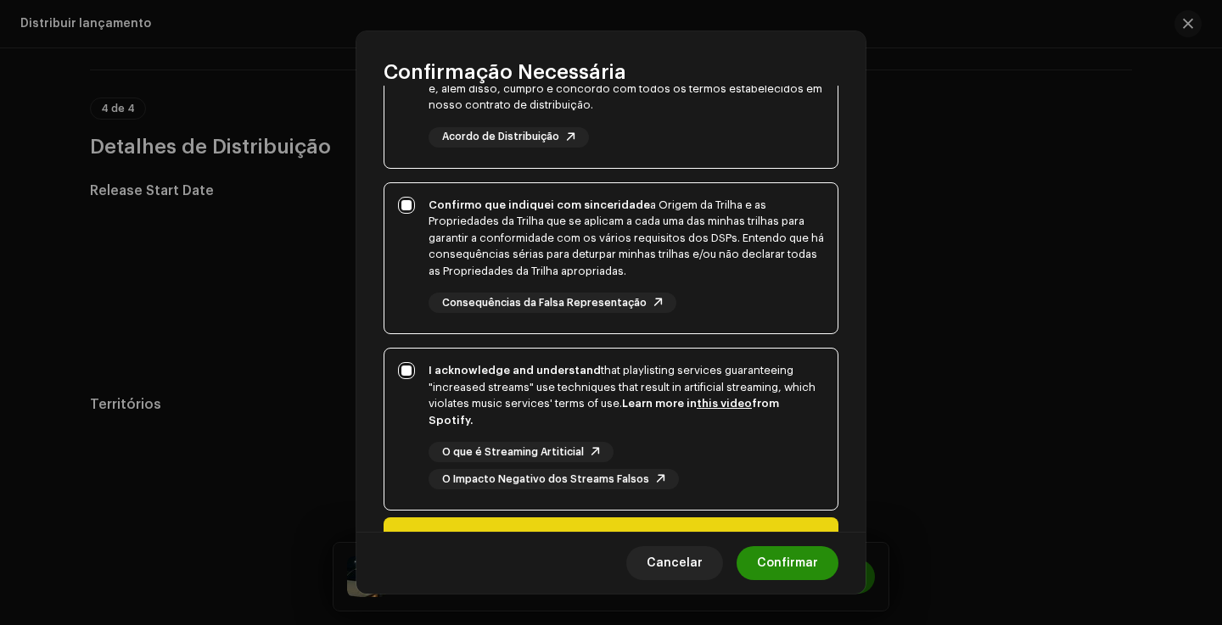
click at [794, 564] on span "Confirmar" at bounding box center [787, 564] width 61 height 34
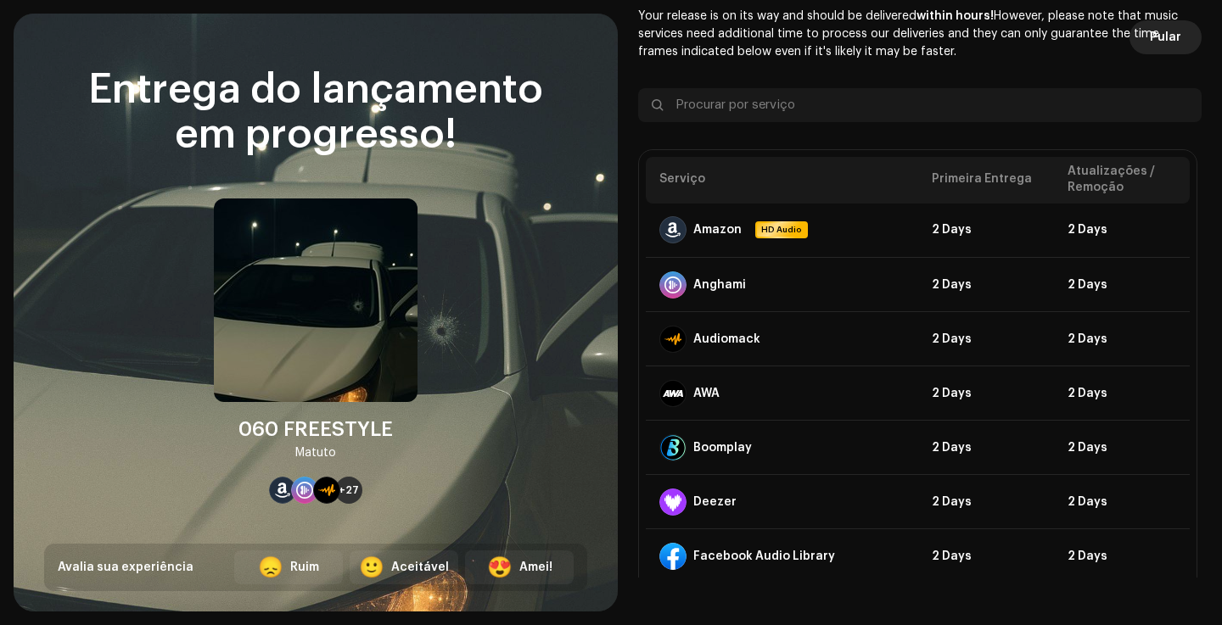
click at [1156, 51] on span "Pular" at bounding box center [1165, 37] width 31 height 34
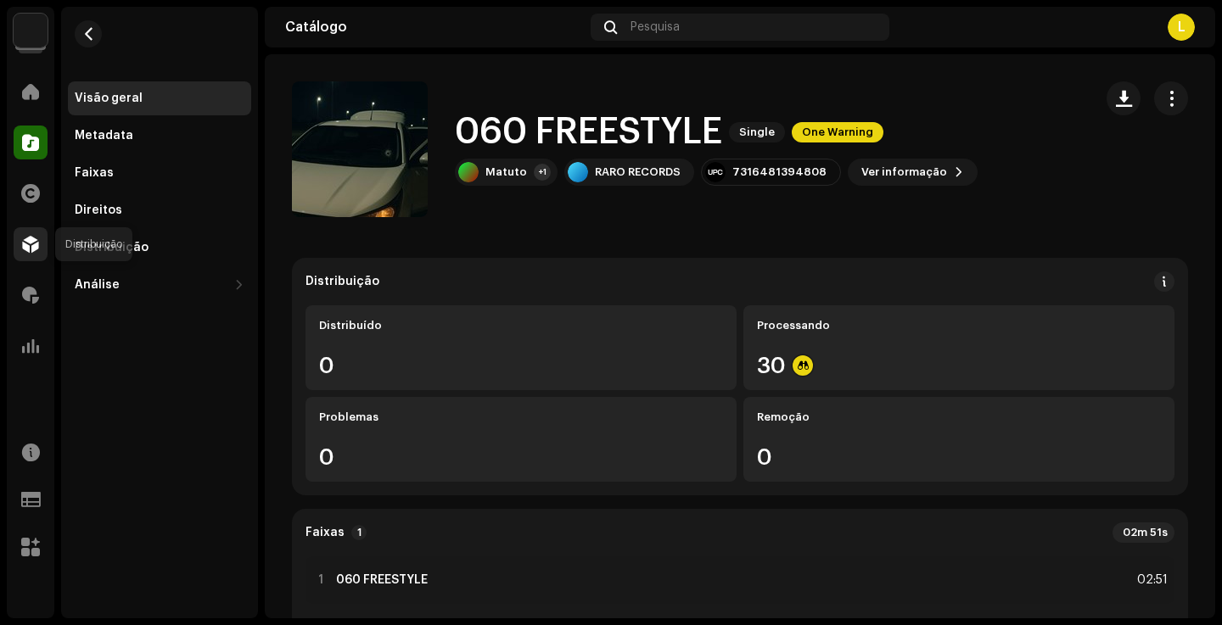
click at [47, 250] on div at bounding box center [31, 244] width 34 height 34
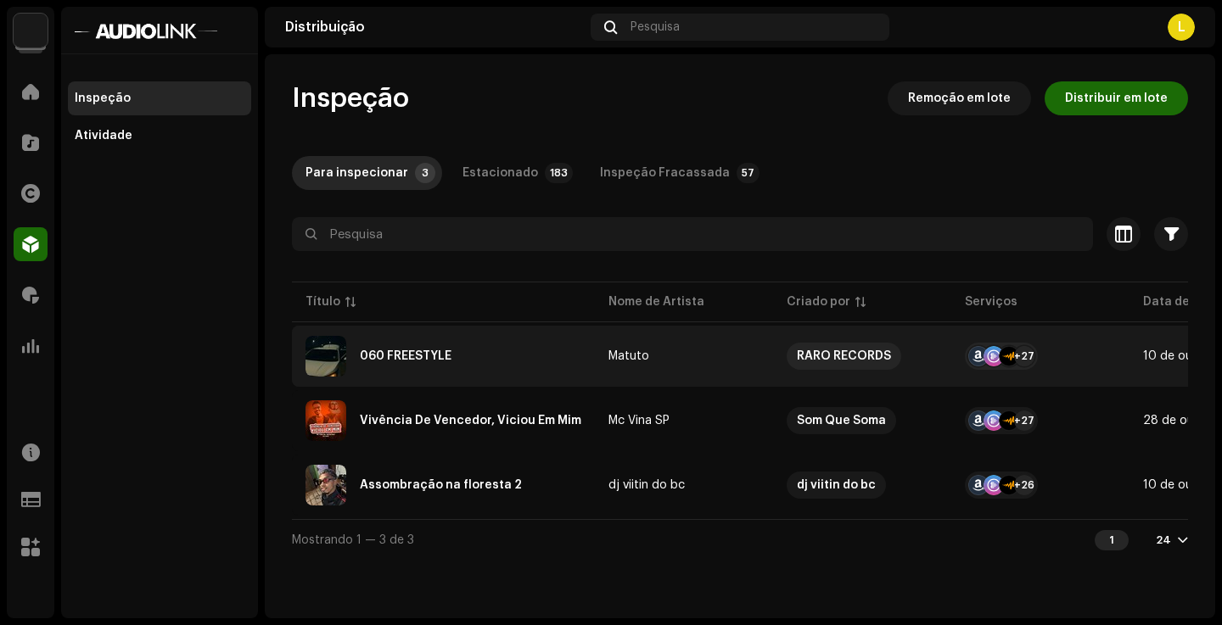
click at [512, 357] on div "060 FREESTYLE" at bounding box center [444, 356] width 276 height 41
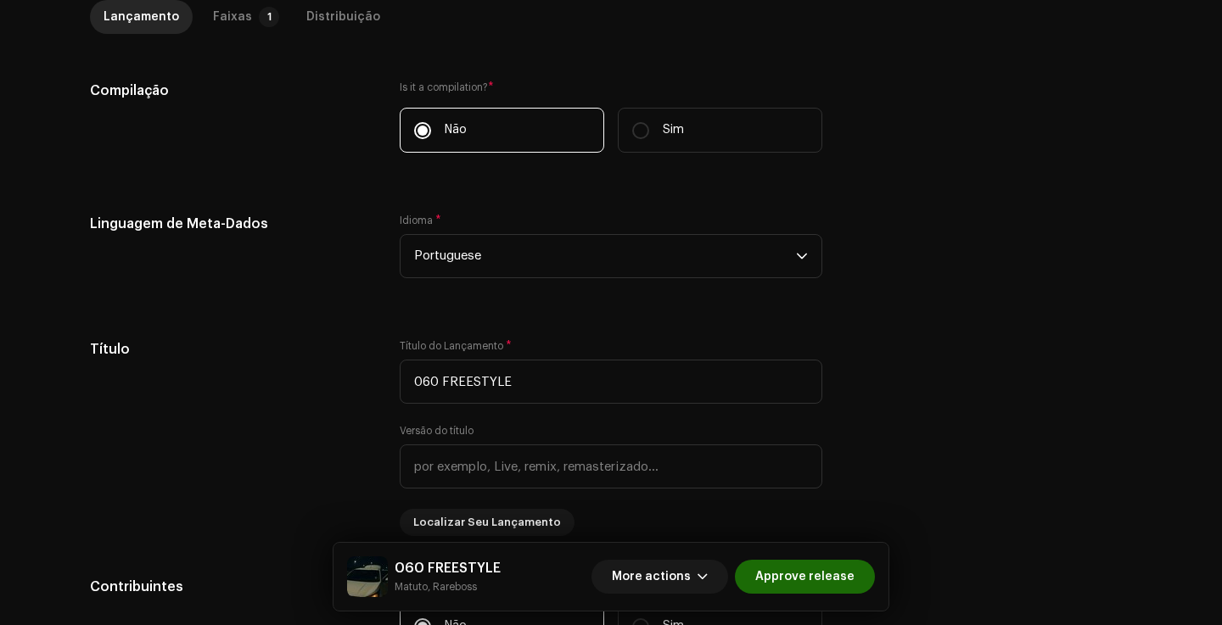
scroll to position [463, 0]
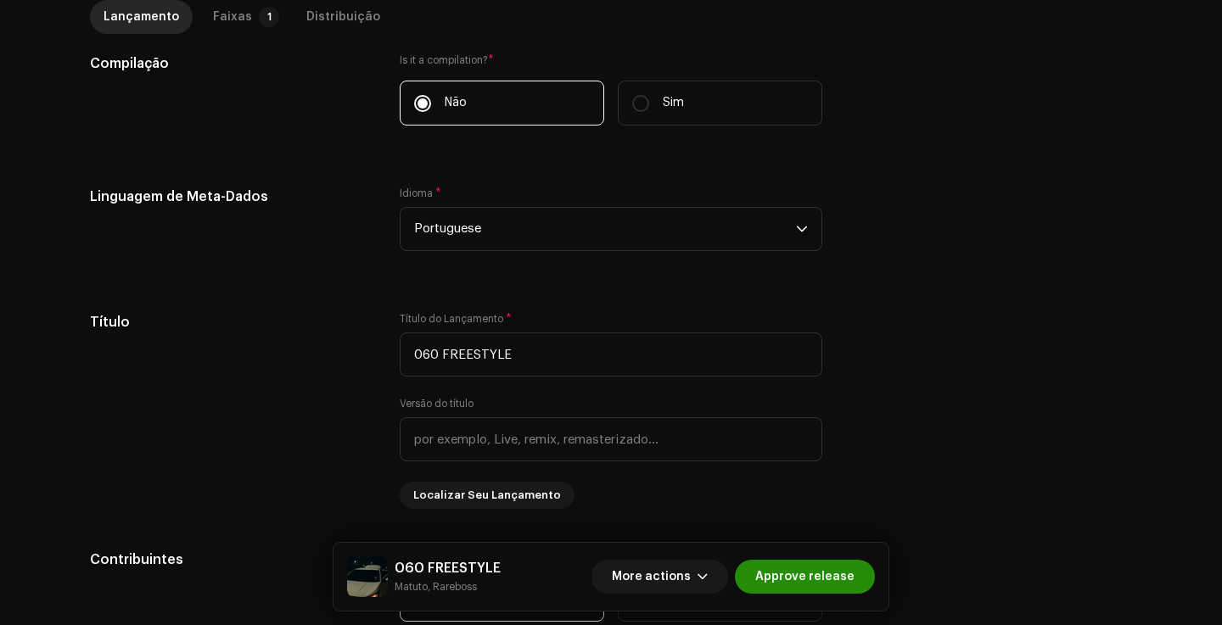
click at [805, 573] on span "Approve release" at bounding box center [804, 577] width 99 height 34
